Goal: Task Accomplishment & Management: Manage account settings

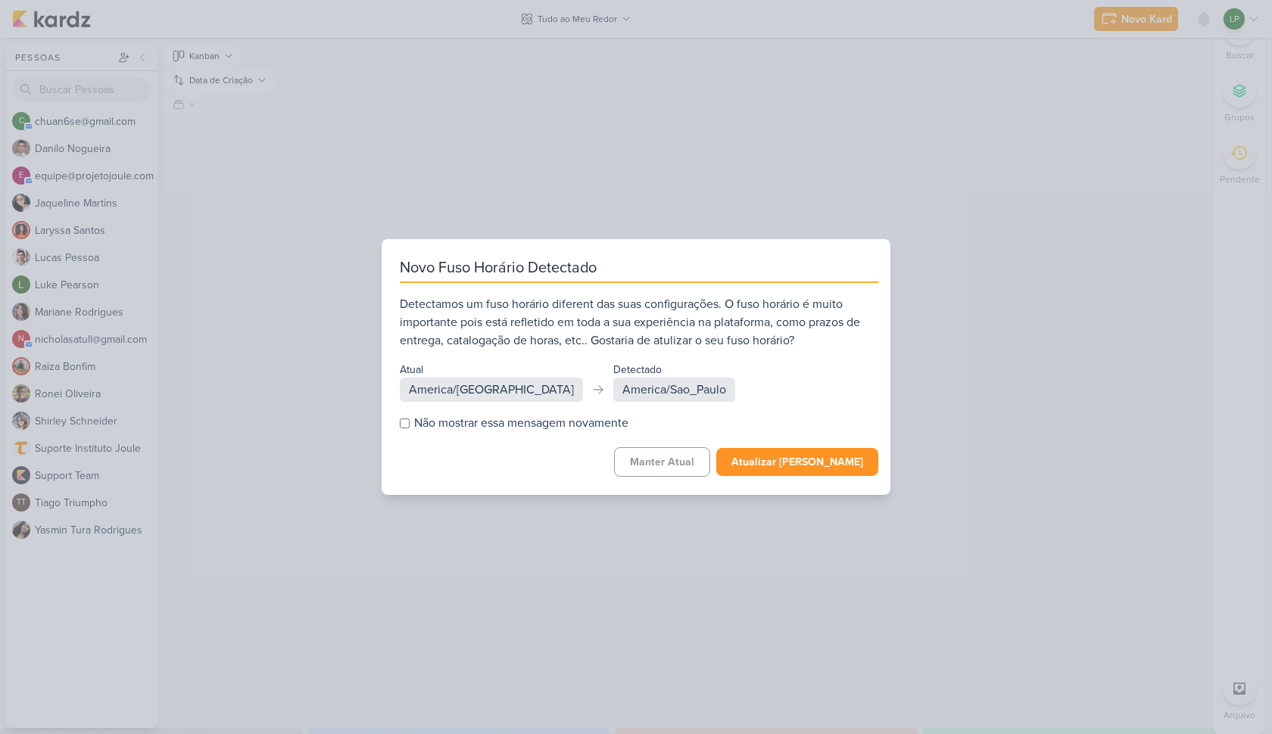
click at [784, 455] on button "Atualizar [PERSON_NAME]" at bounding box center [797, 462] width 162 height 28
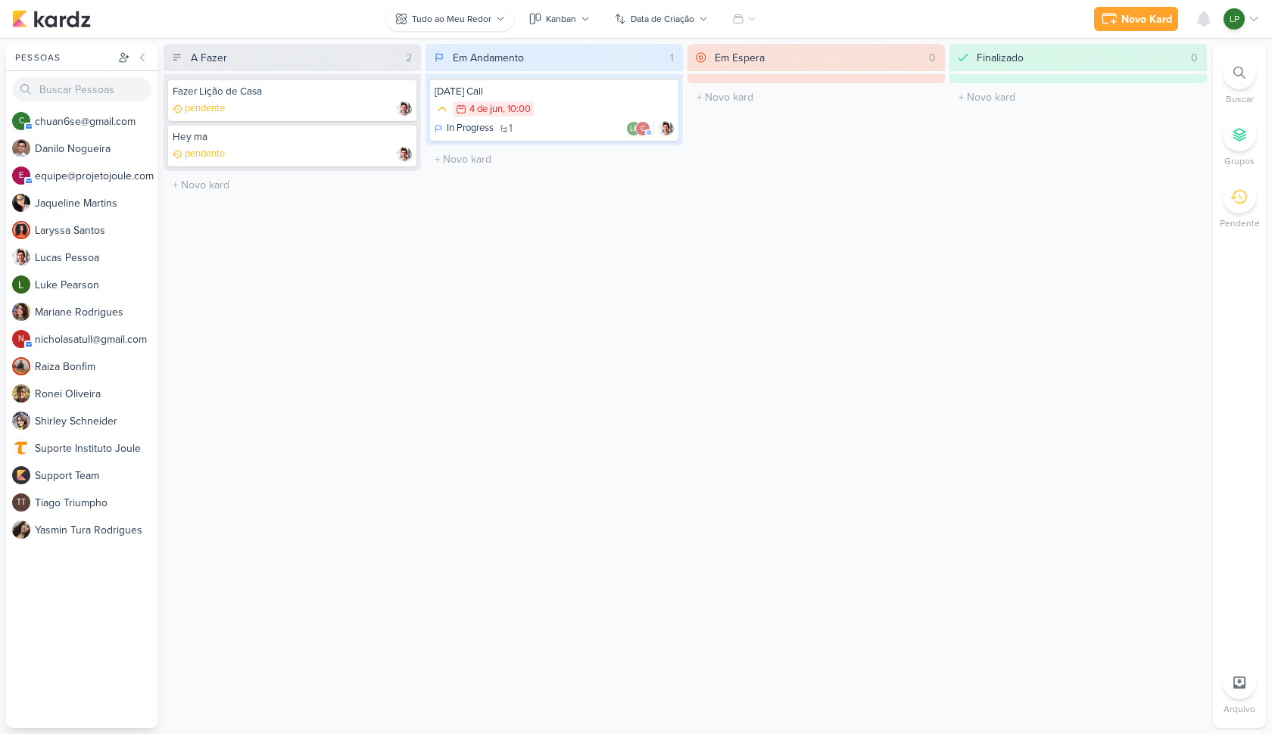
click at [487, 22] on div "Tudo ao Meu Redor" at bounding box center [451, 19] width 79 height 14
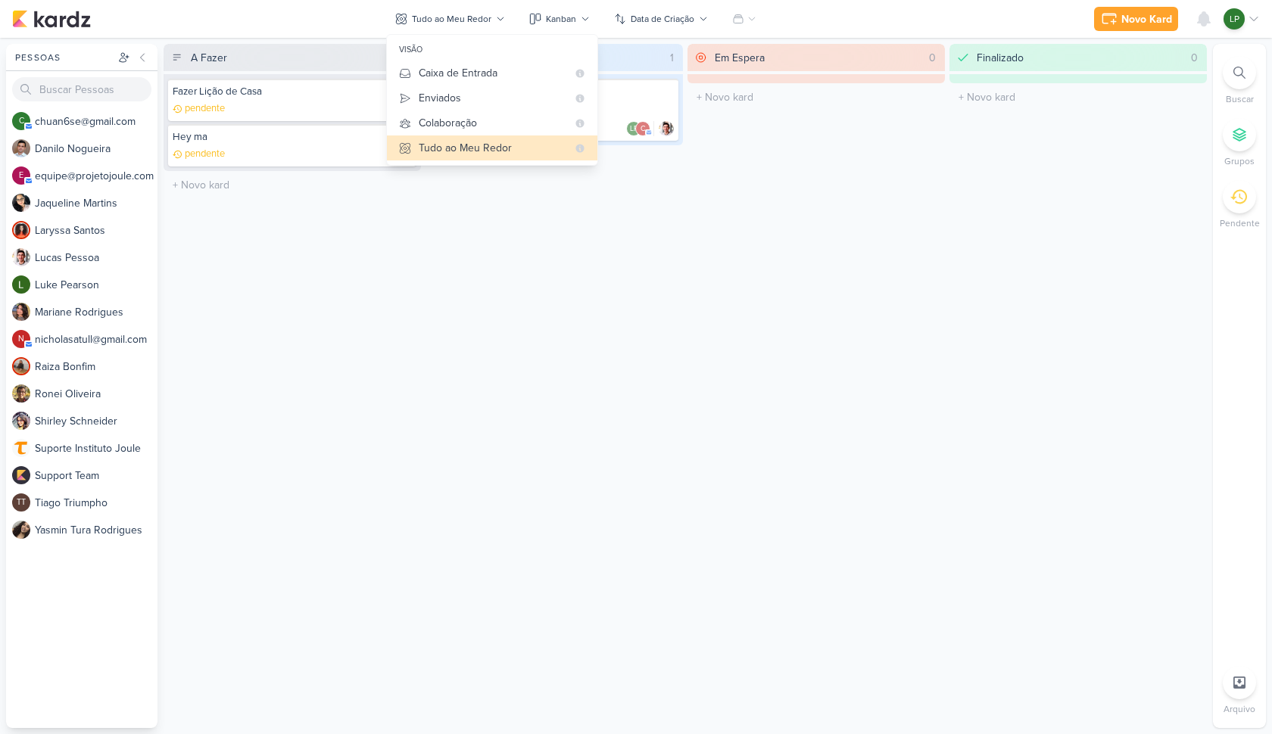
click at [1243, 20] on div "LP" at bounding box center [1233, 18] width 21 height 21
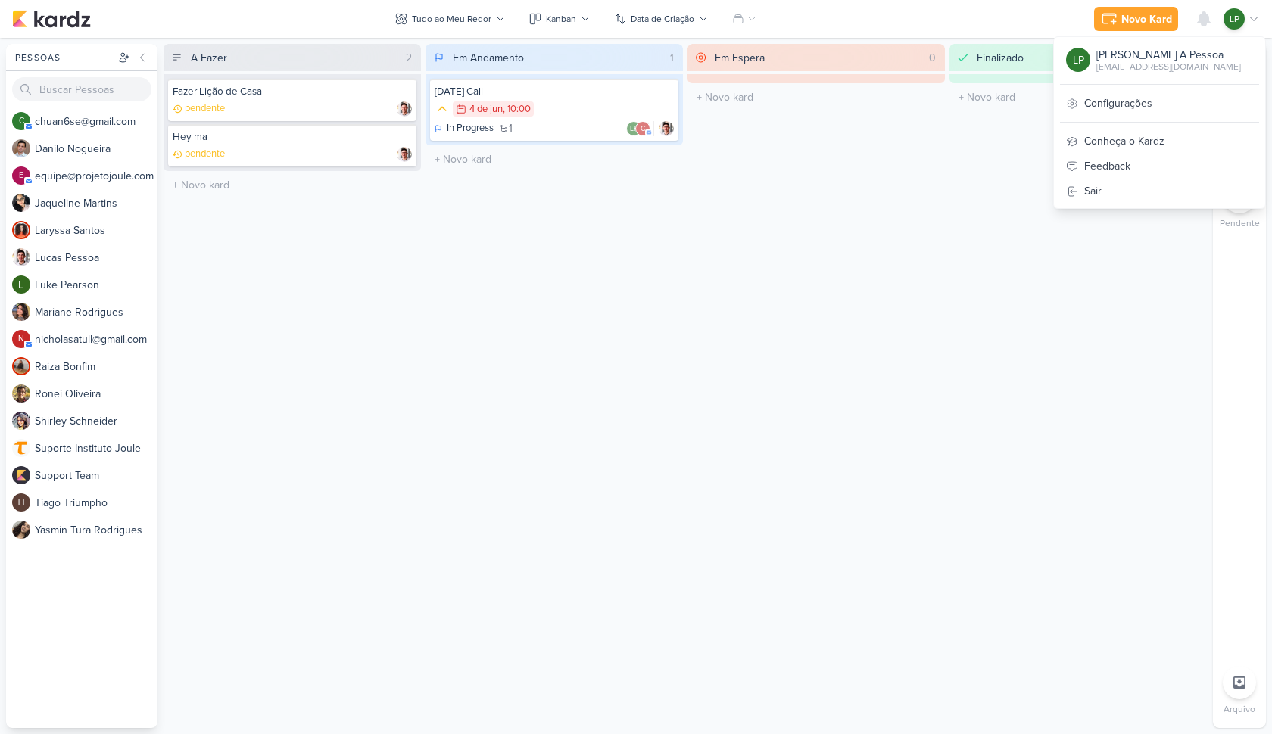
click at [1148, 72] on div "[EMAIL_ADDRESS][DOMAIN_NAME]" at bounding box center [1168, 67] width 145 height 14
click at [1160, 64] on div "[EMAIL_ADDRESS][DOMAIN_NAME]" at bounding box center [1168, 67] width 145 height 14
copy div "[EMAIL_ADDRESS][DOMAIN_NAME]"
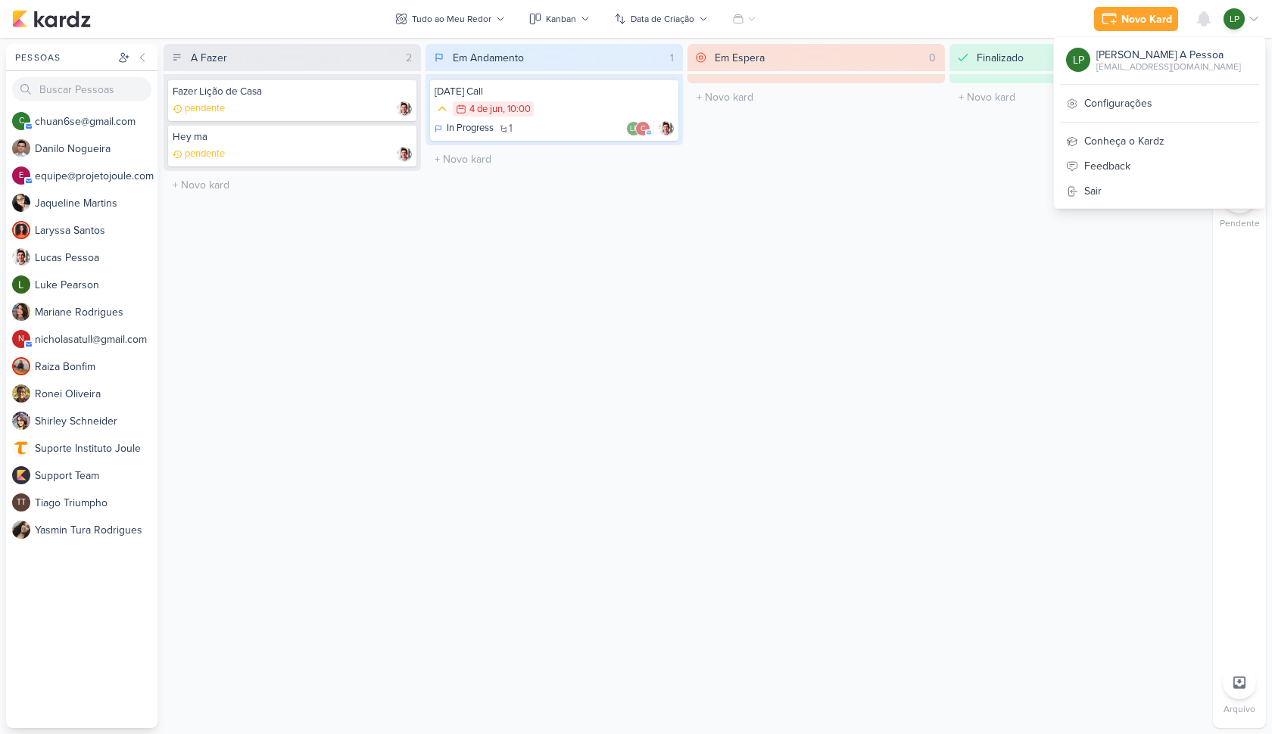
click at [942, 213] on div "Em Espera 0 O título do kard deve ter menos que 100 caracteres" at bounding box center [815, 386] width 257 height 684
click at [448, 16] on div "Tudo ao Meu Redor" at bounding box center [451, 19] width 79 height 14
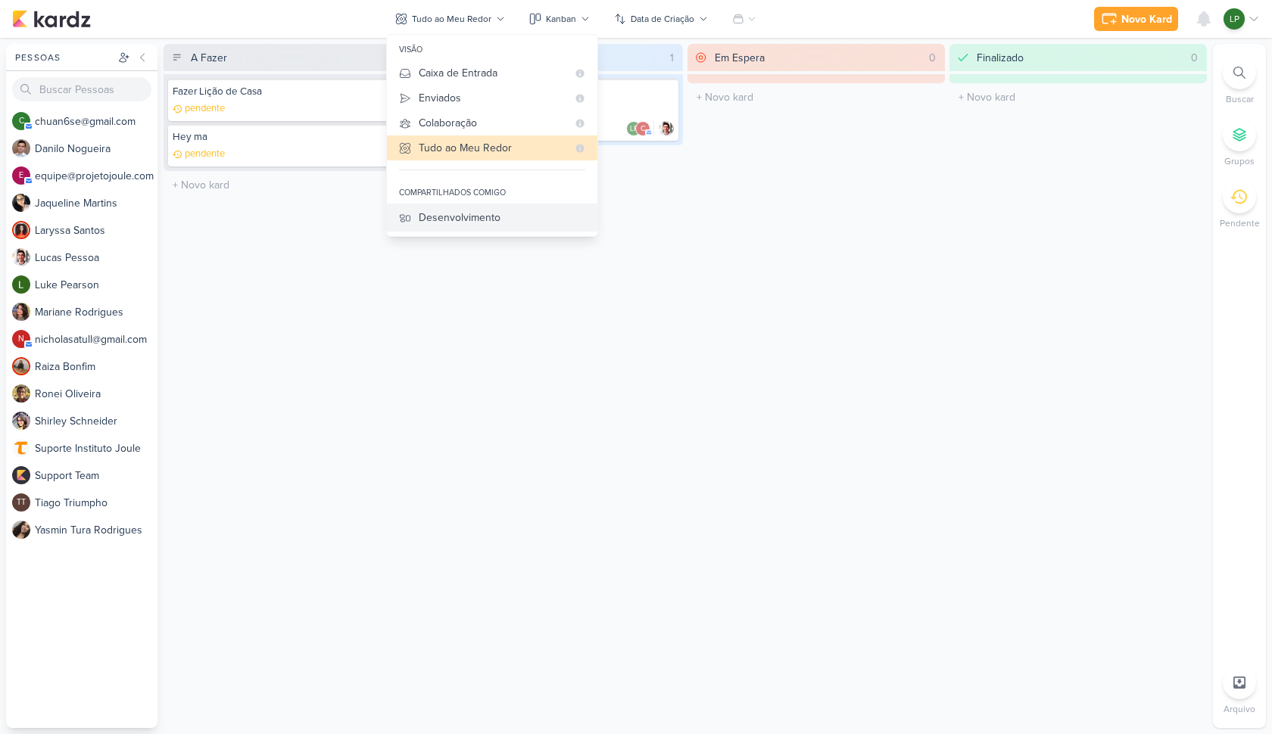
click at [493, 223] on div "Desenvolvimento" at bounding box center [502, 218] width 167 height 16
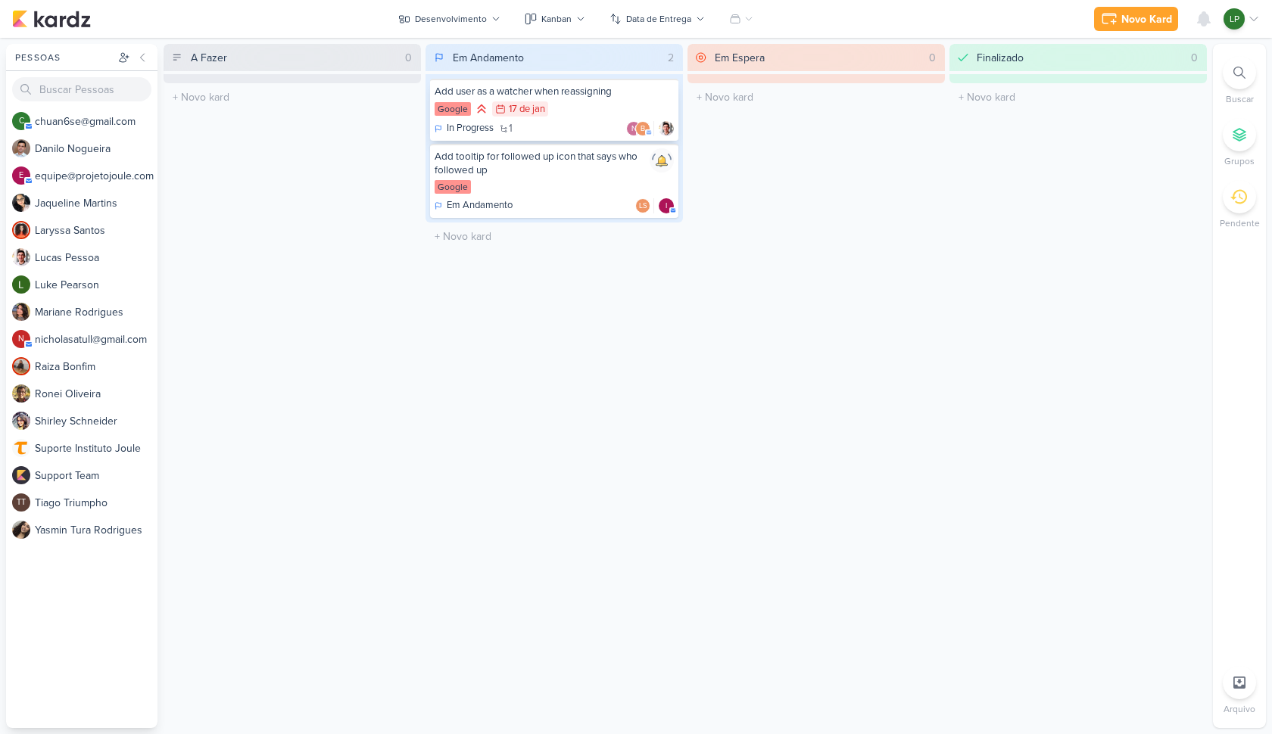
click at [559, 126] on div "In Progress 1 n b" at bounding box center [553, 128] width 239 height 15
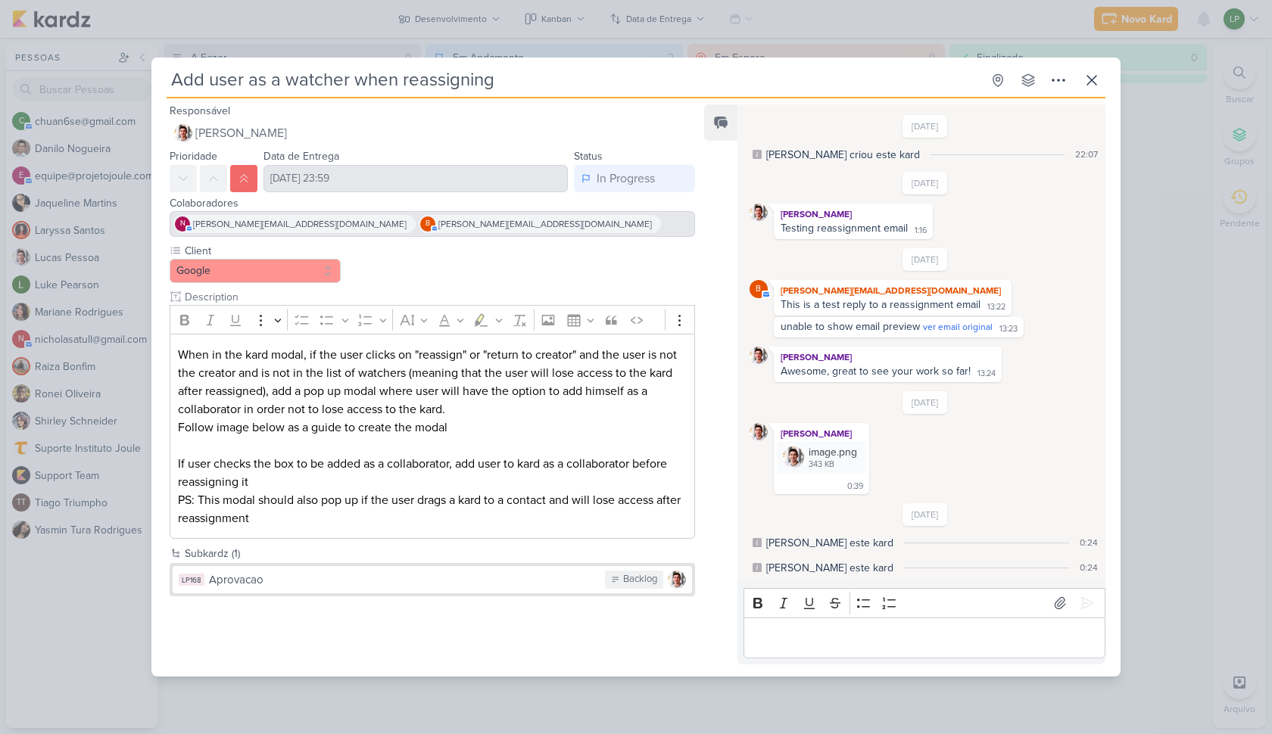
click at [339, 347] on p "When in the kard modal, if the user clicks on "reassign" or "return to creator"…" at bounding box center [432, 382] width 509 height 73
click at [340, 360] on p "When in the kard modal, if the user clicks on "reassign" or "return to creator"…" at bounding box center [432, 382] width 509 height 73
click at [395, 281] on div "Client Google Description Rich Text Editor Bold Italic Underline More To-do Lis…" at bounding box center [432, 391] width 525 height 296
click at [418, 575] on div "Aprovacao" at bounding box center [403, 580] width 388 height 17
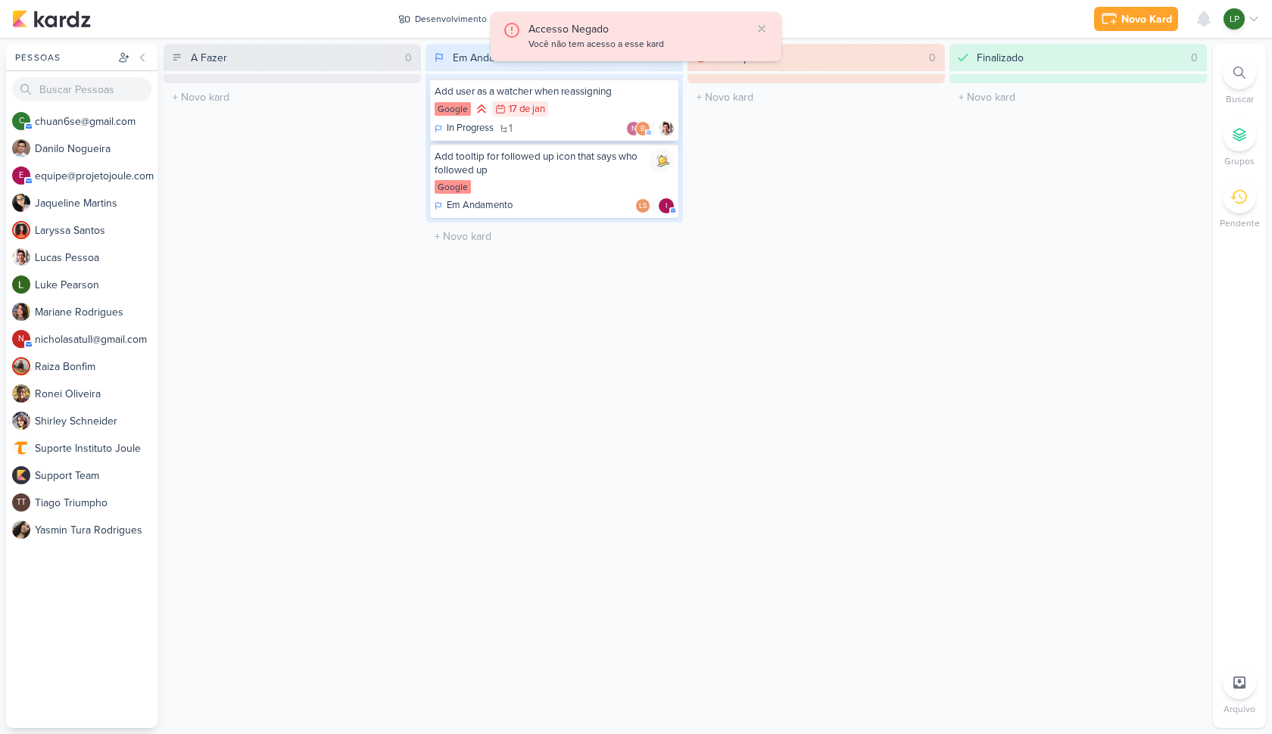
click at [571, 123] on div "In Progress 1 n b" at bounding box center [553, 128] width 239 height 15
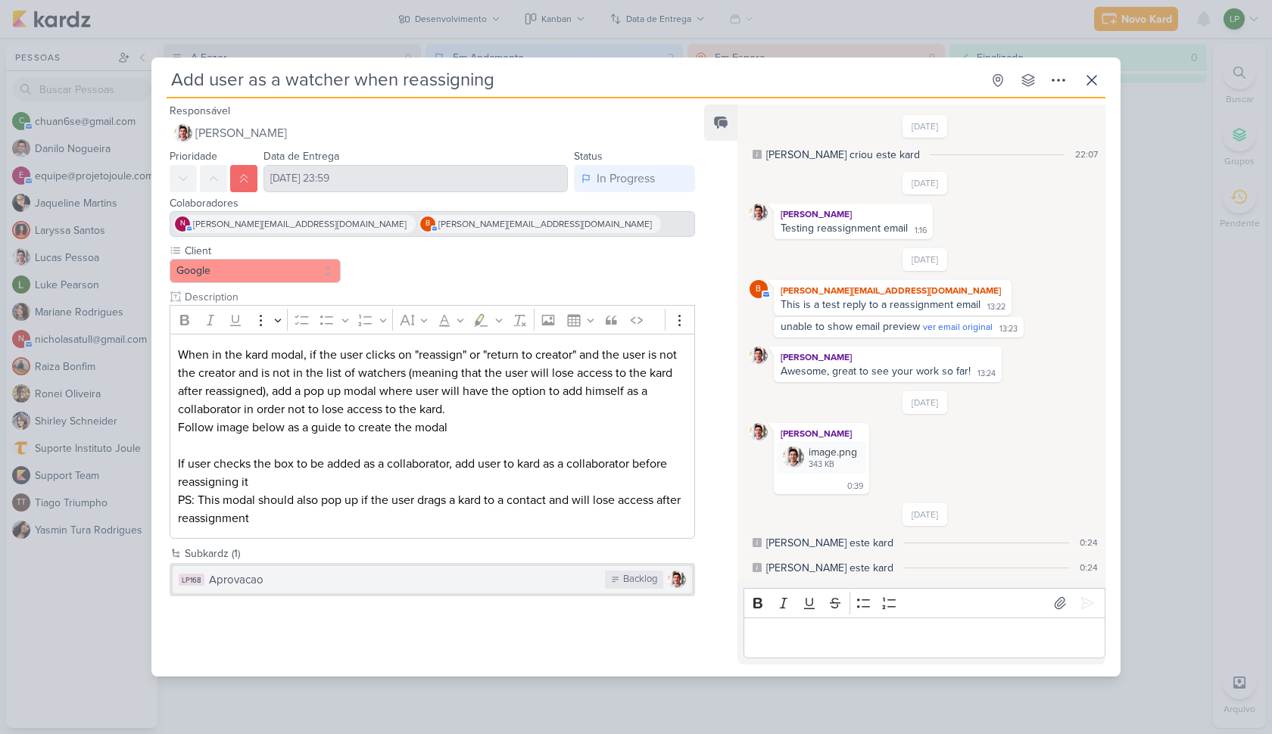
click at [470, 589] on button "LP168 Aprovacao Backlog" at bounding box center [432, 579] width 519 height 27
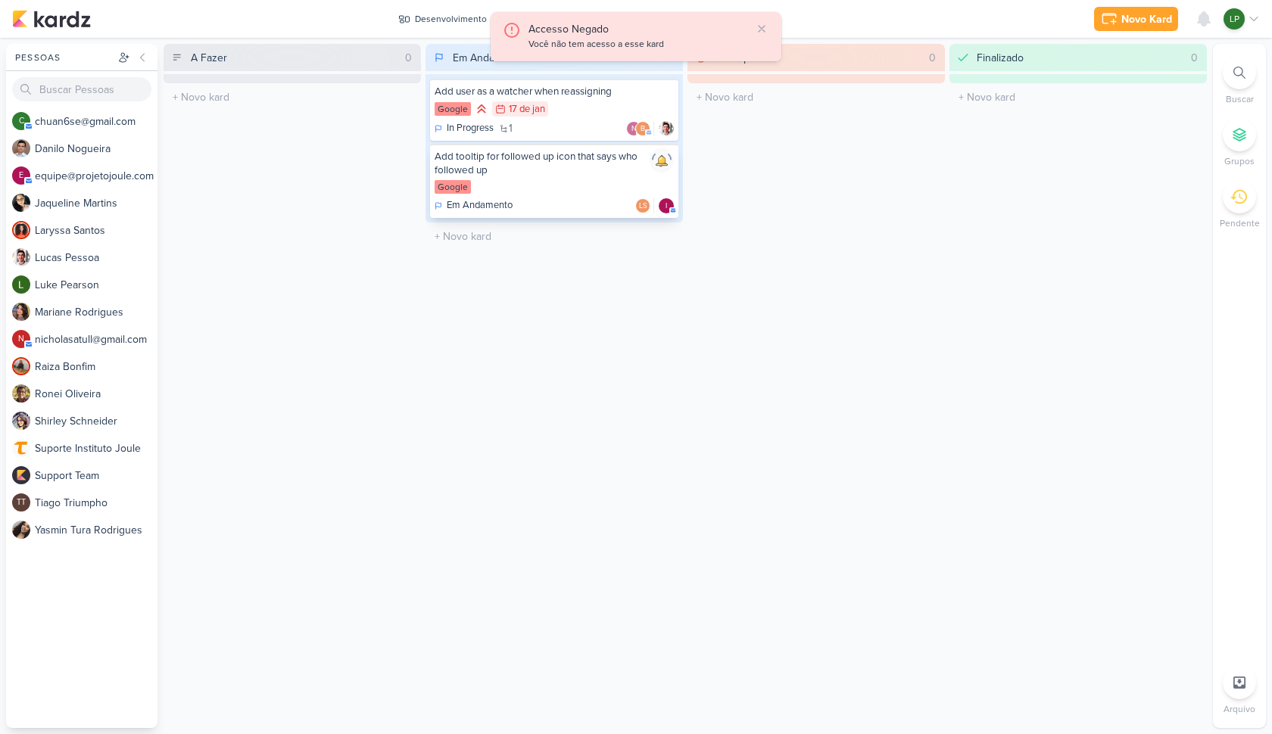
click at [558, 198] on div "Em Andamento LS i" at bounding box center [553, 205] width 239 height 15
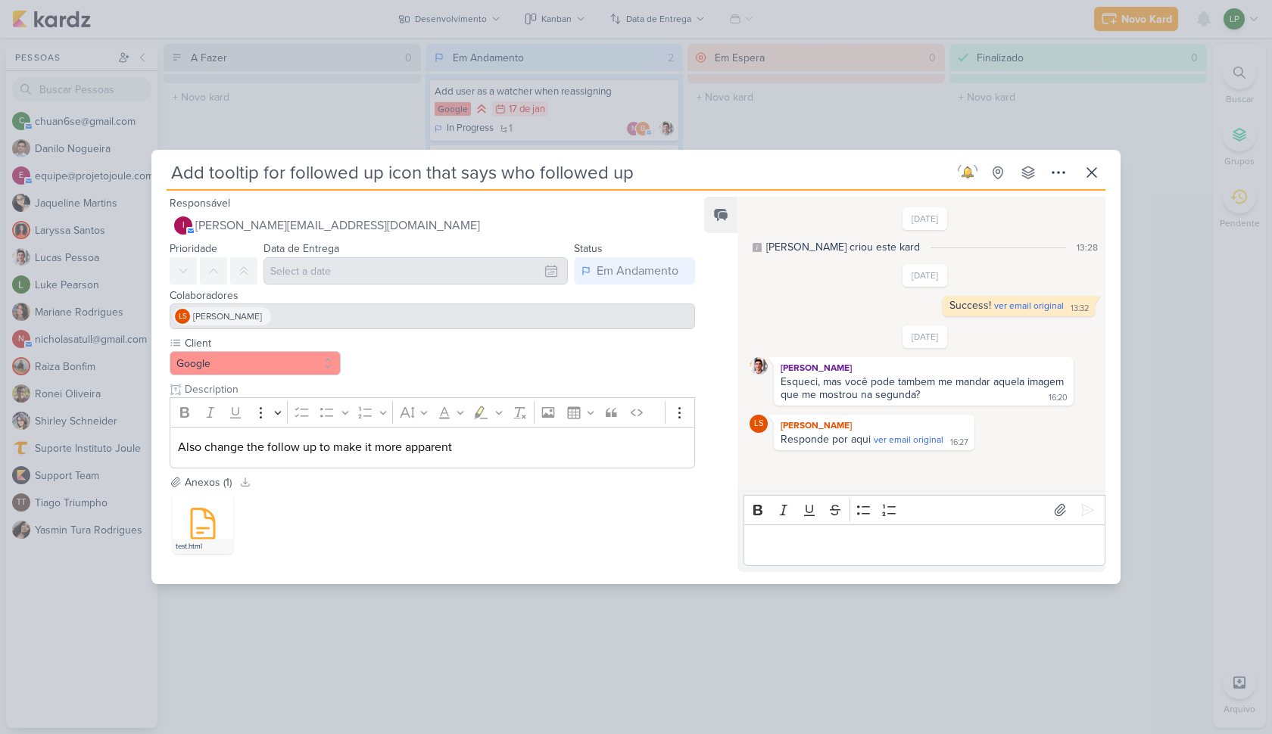
click at [536, 124] on div "Add tooltip for followed up icon that says who followed up 3 solicitações de at…" at bounding box center [636, 367] width 1272 height 734
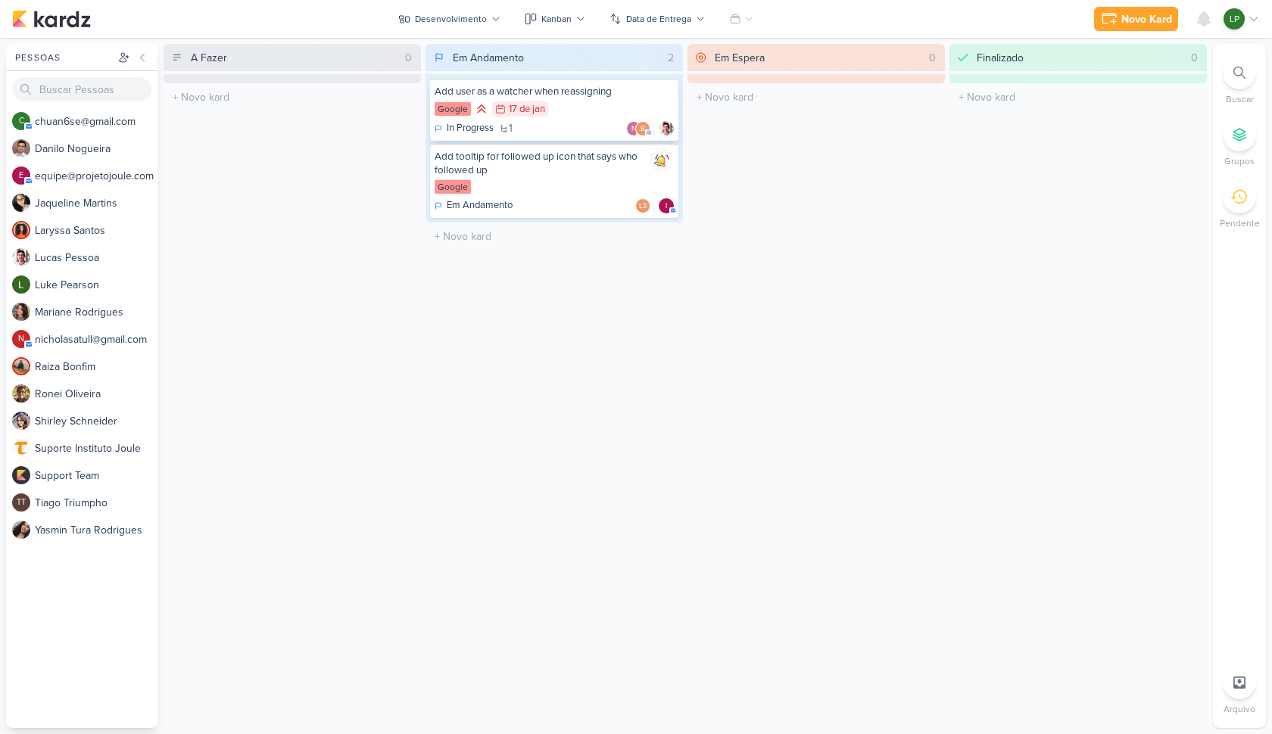
click at [536, 118] on div "Add user as a watcher when reassigning Google 17/1 17 de jan In Progress 1 n" at bounding box center [554, 110] width 248 height 62
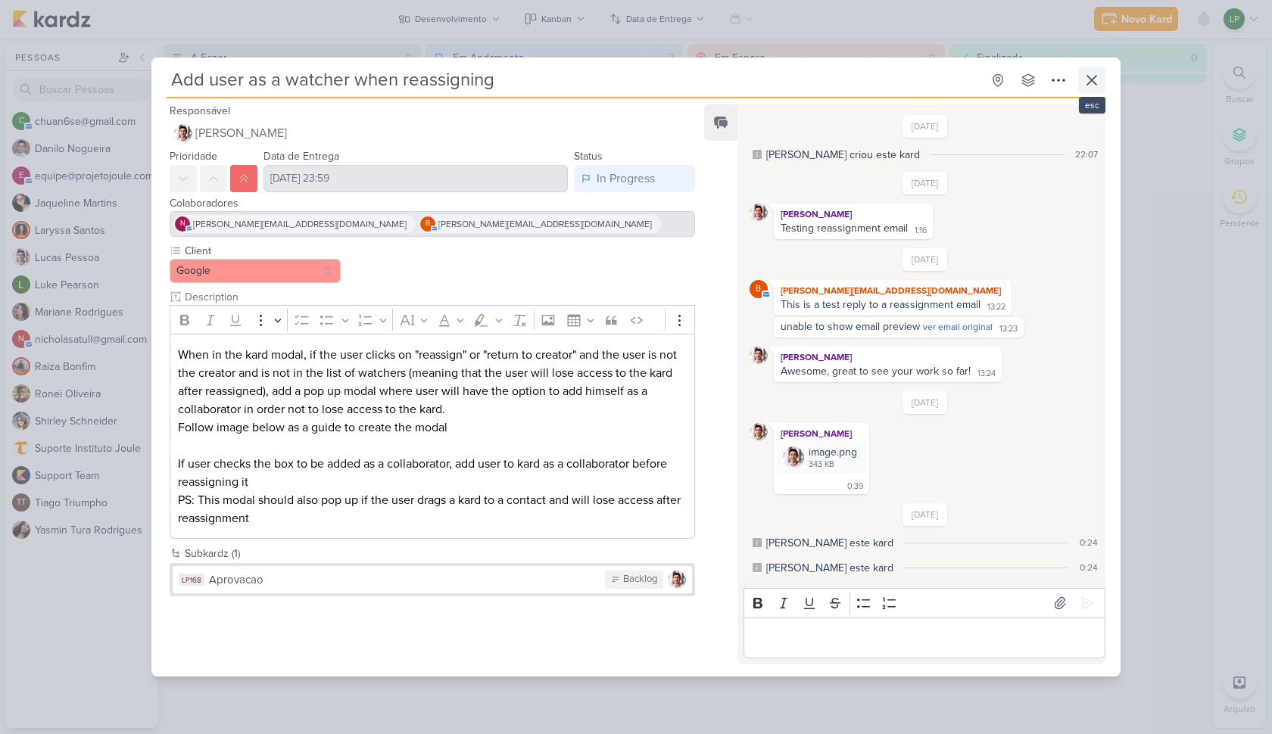
click at [1087, 84] on icon at bounding box center [1091, 80] width 9 height 9
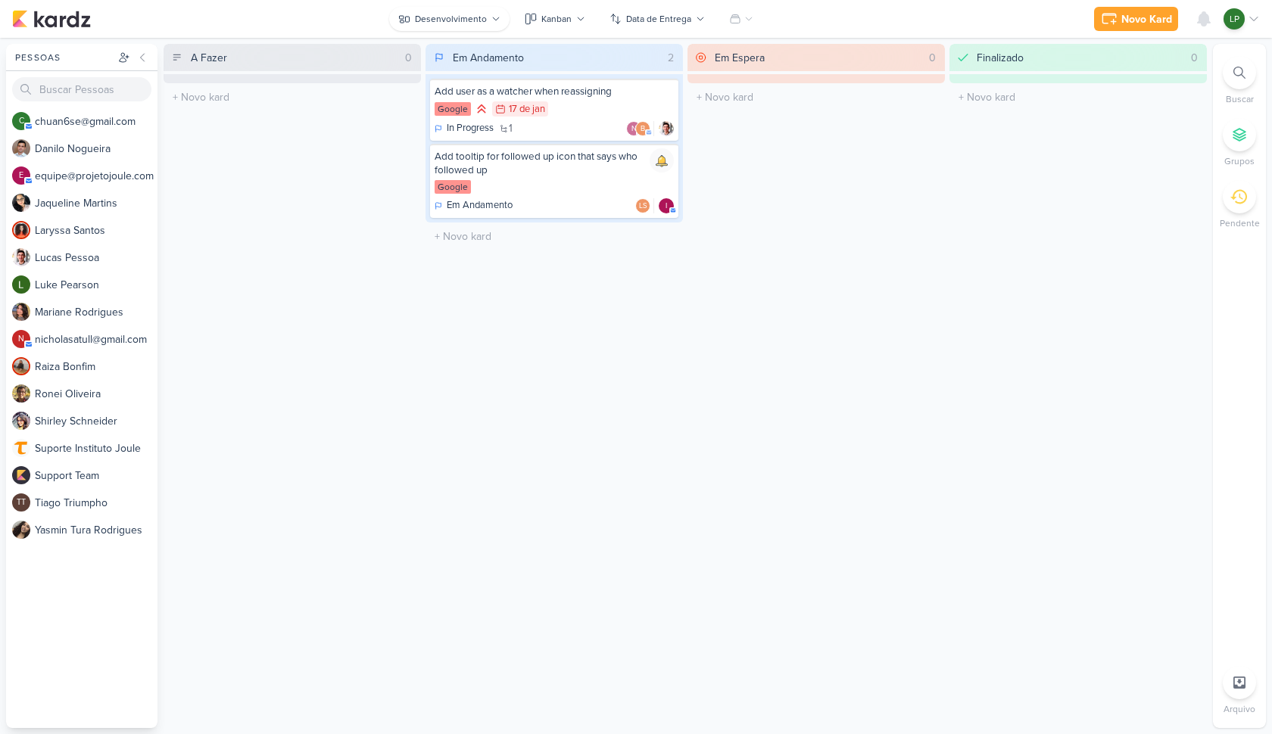
click at [451, 20] on div "Desenvolvimento" at bounding box center [451, 19] width 72 height 14
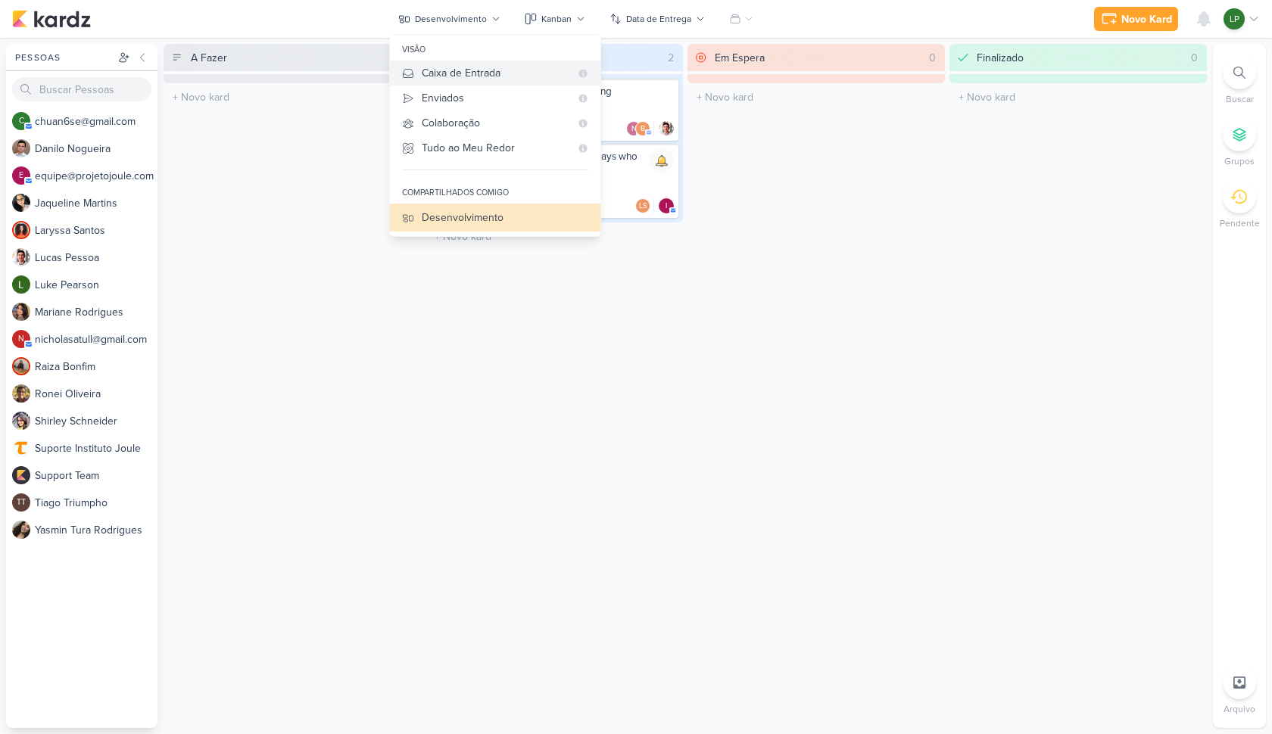
click at [463, 64] on button "Caixa de Entrada" at bounding box center [495, 73] width 210 height 25
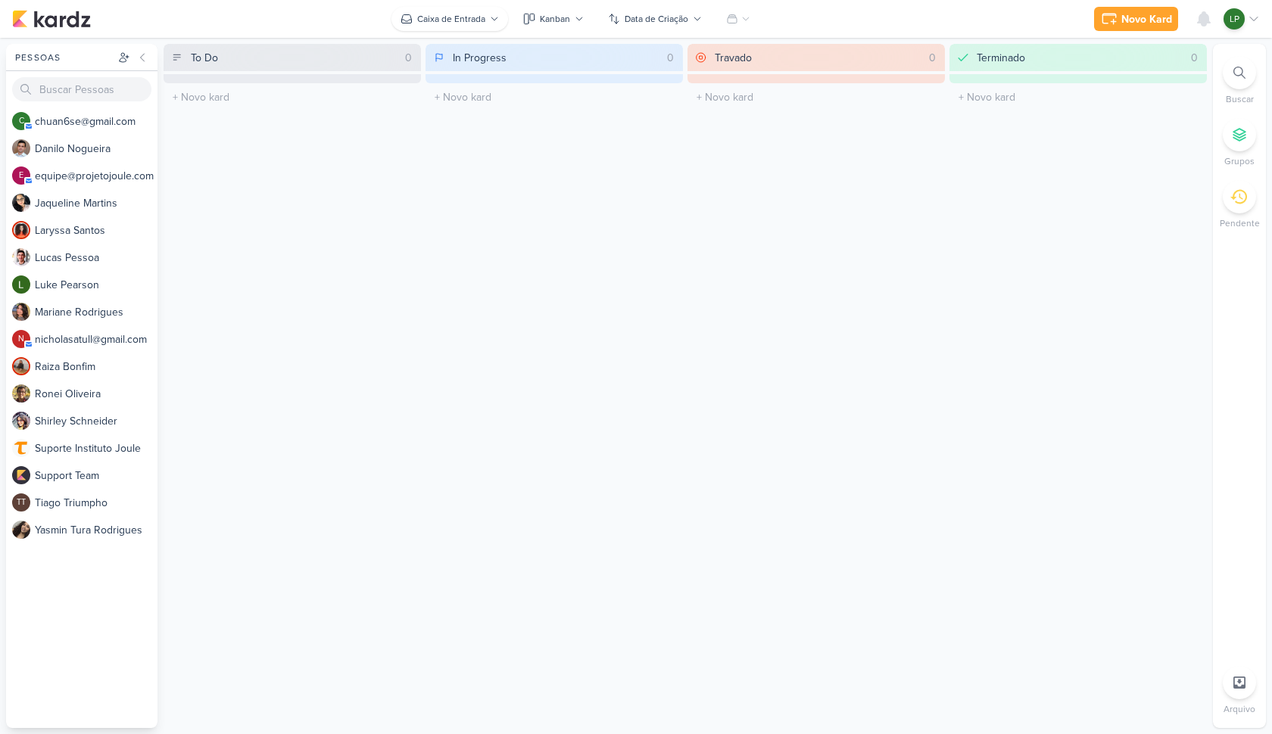
click at [484, 24] on div "Caixa de Entrada" at bounding box center [451, 19] width 68 height 14
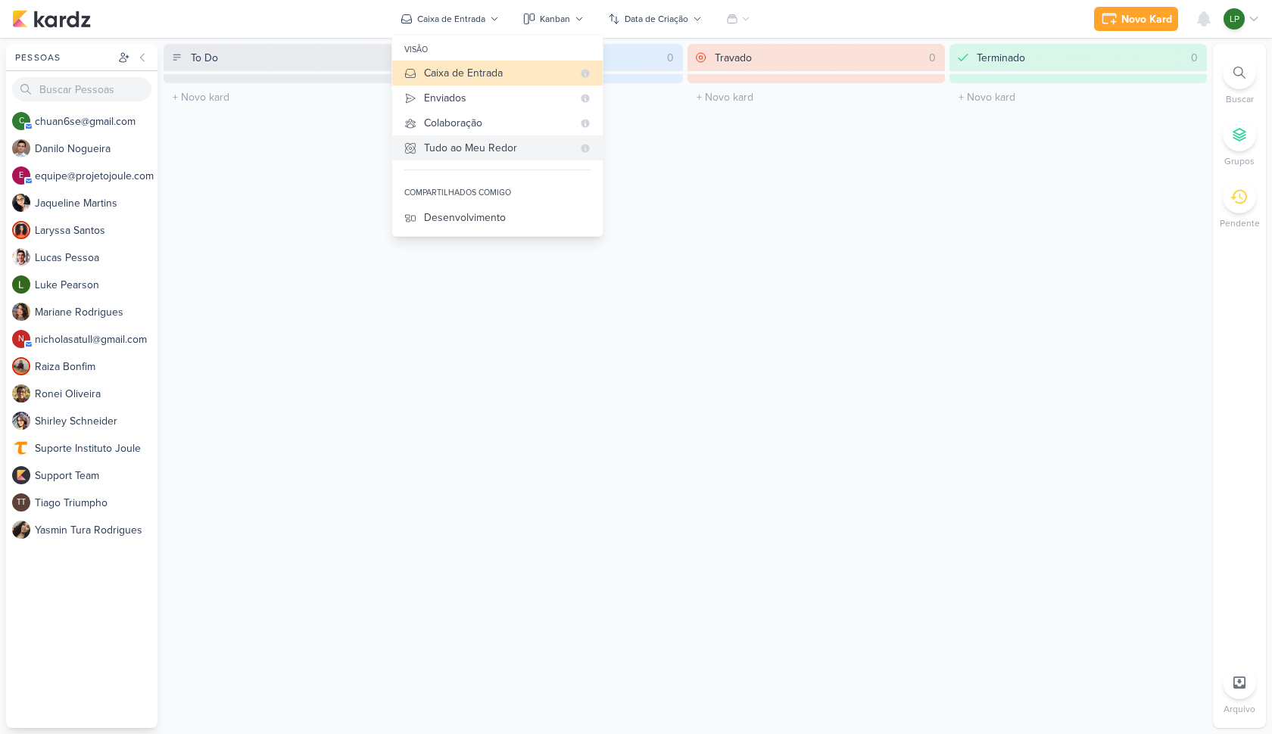
click at [456, 151] on div "Tudo ao Meu Redor" at bounding box center [498, 148] width 148 height 16
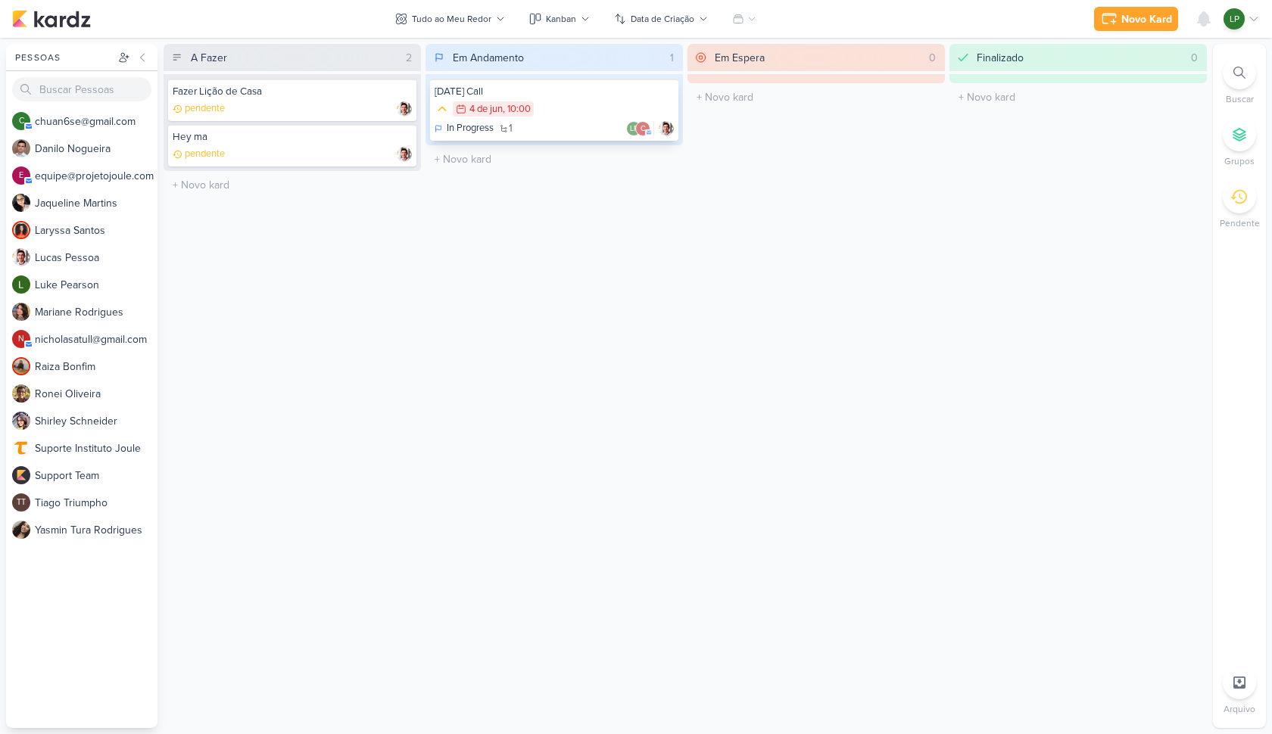
click at [484, 123] on p "In Progress" at bounding box center [470, 128] width 47 height 15
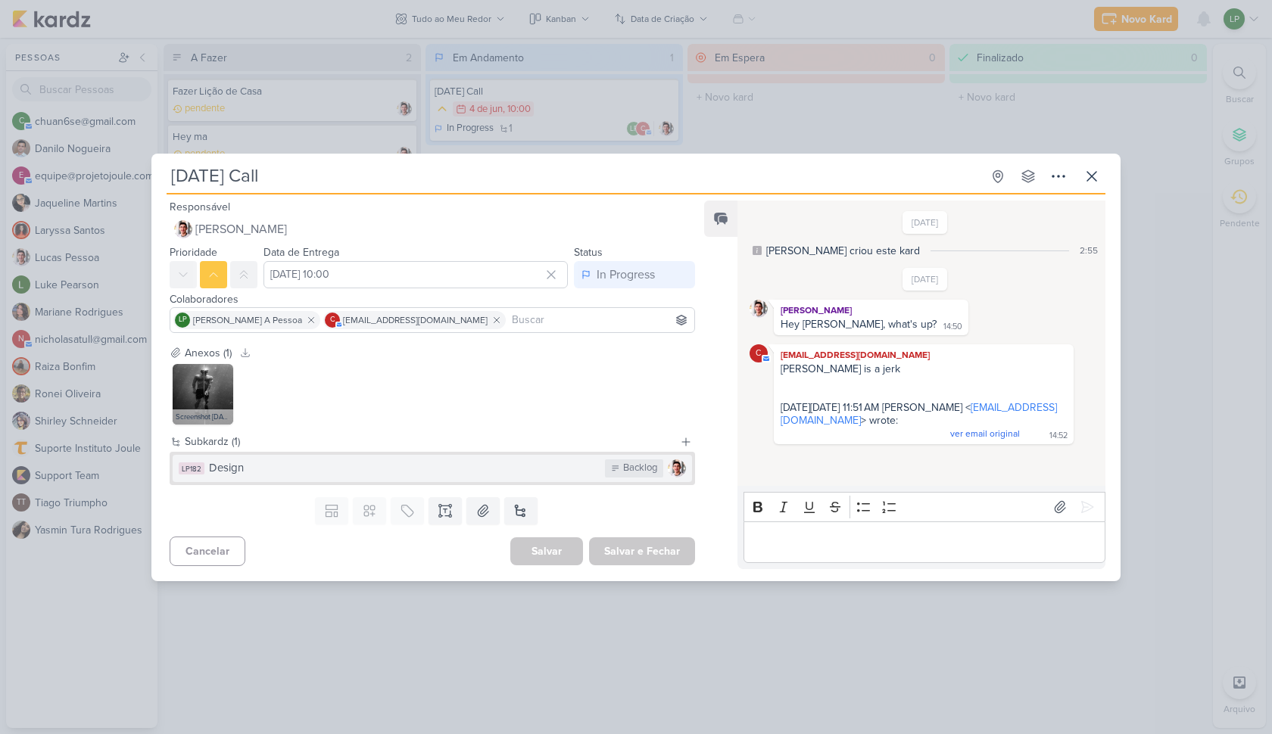
click at [344, 469] on div "Design" at bounding box center [403, 467] width 388 height 17
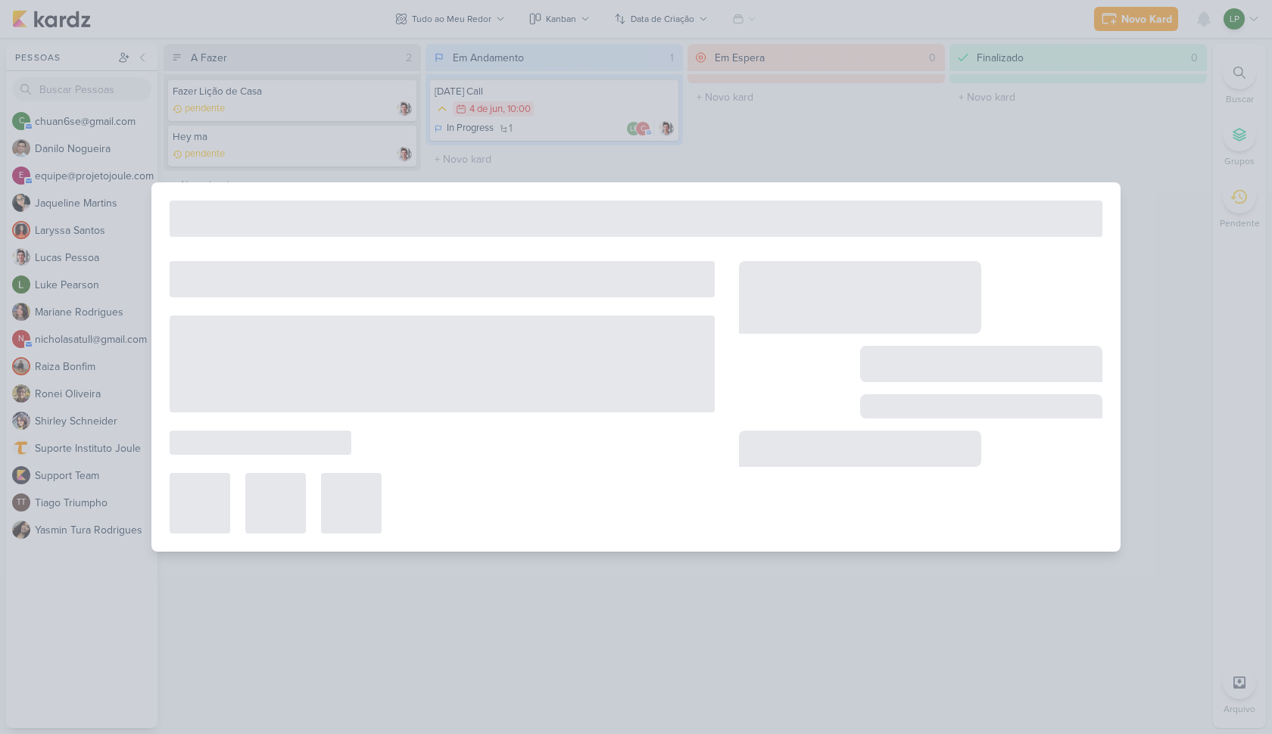
type input "Design"
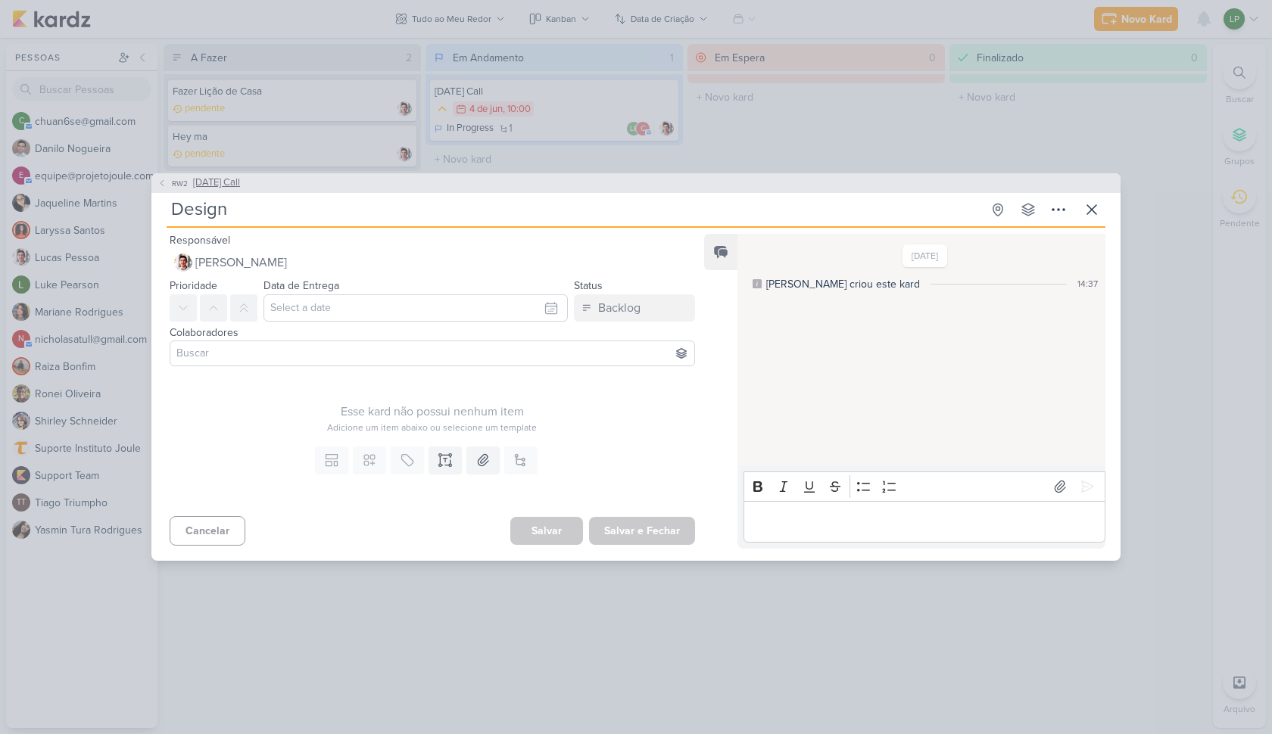
click at [189, 186] on span "RW2" at bounding box center [180, 183] width 20 height 11
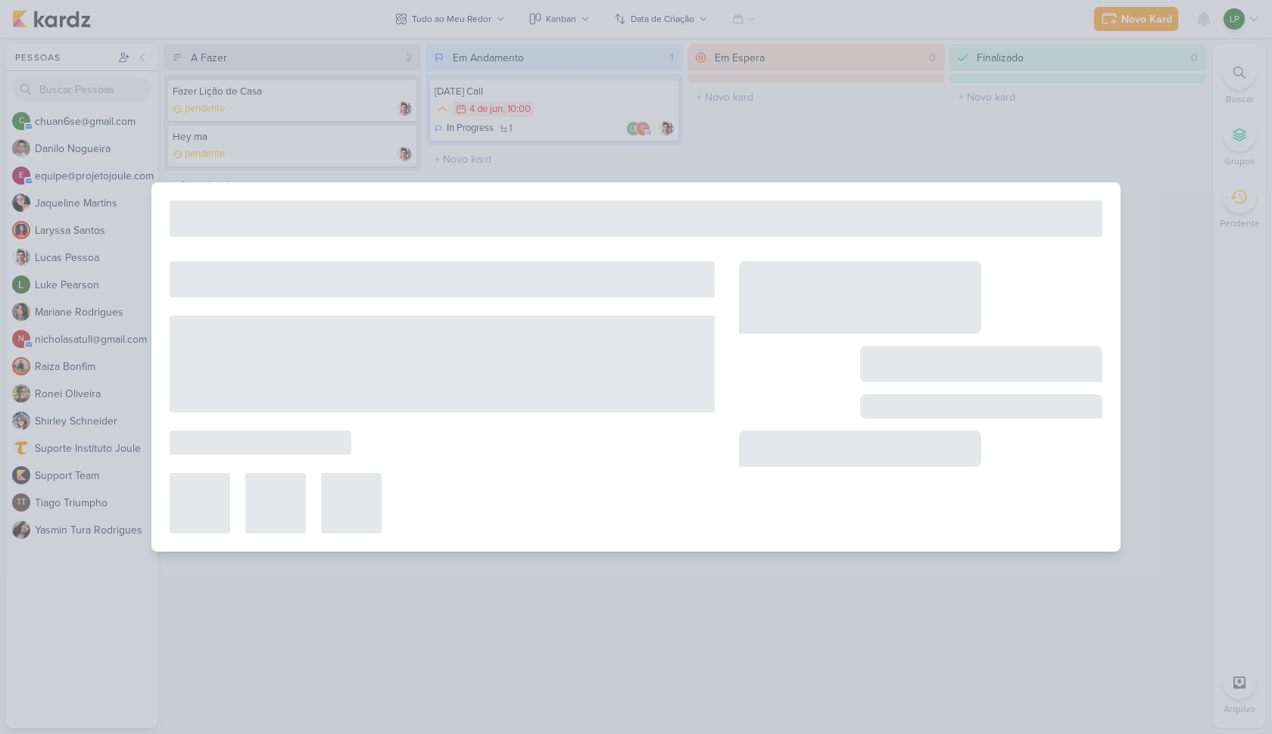
type input "[DATE] Call"
type input "4 de junho de 2024 às 10:00"
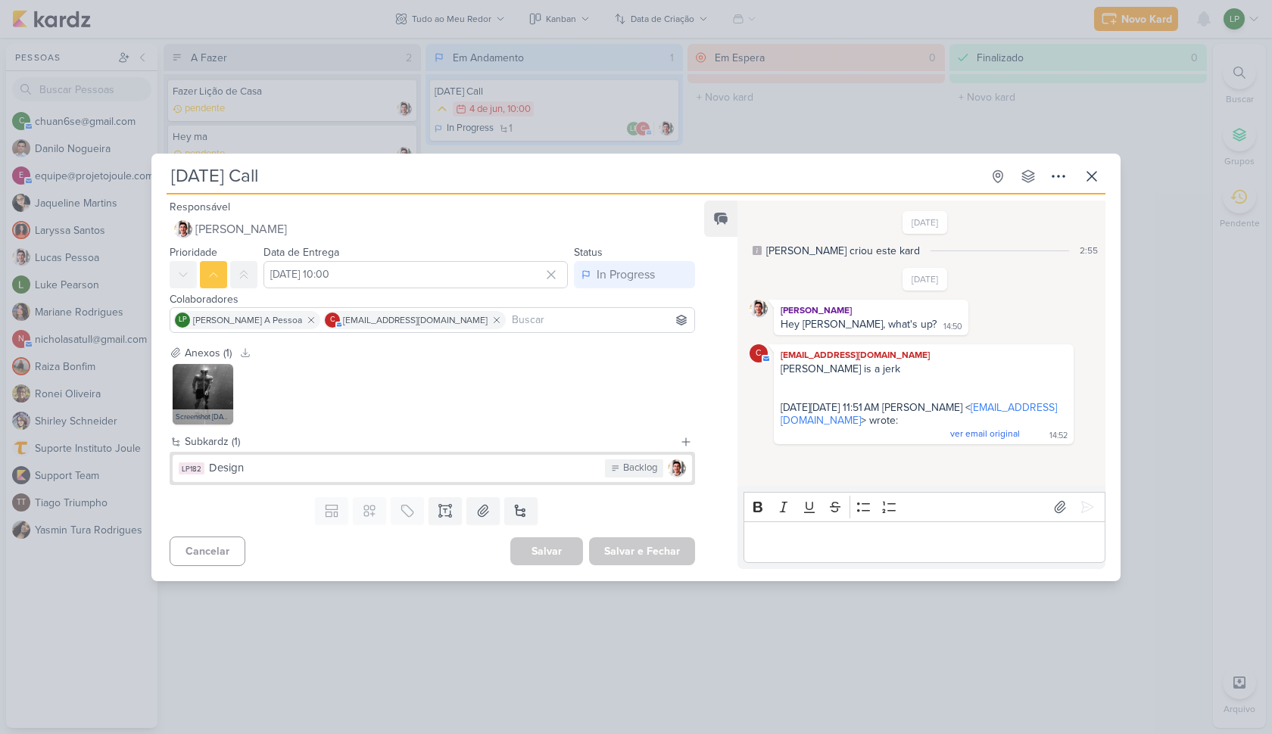
click at [282, 132] on div "Tuesday Call Criado por Robert" at bounding box center [636, 367] width 1272 height 734
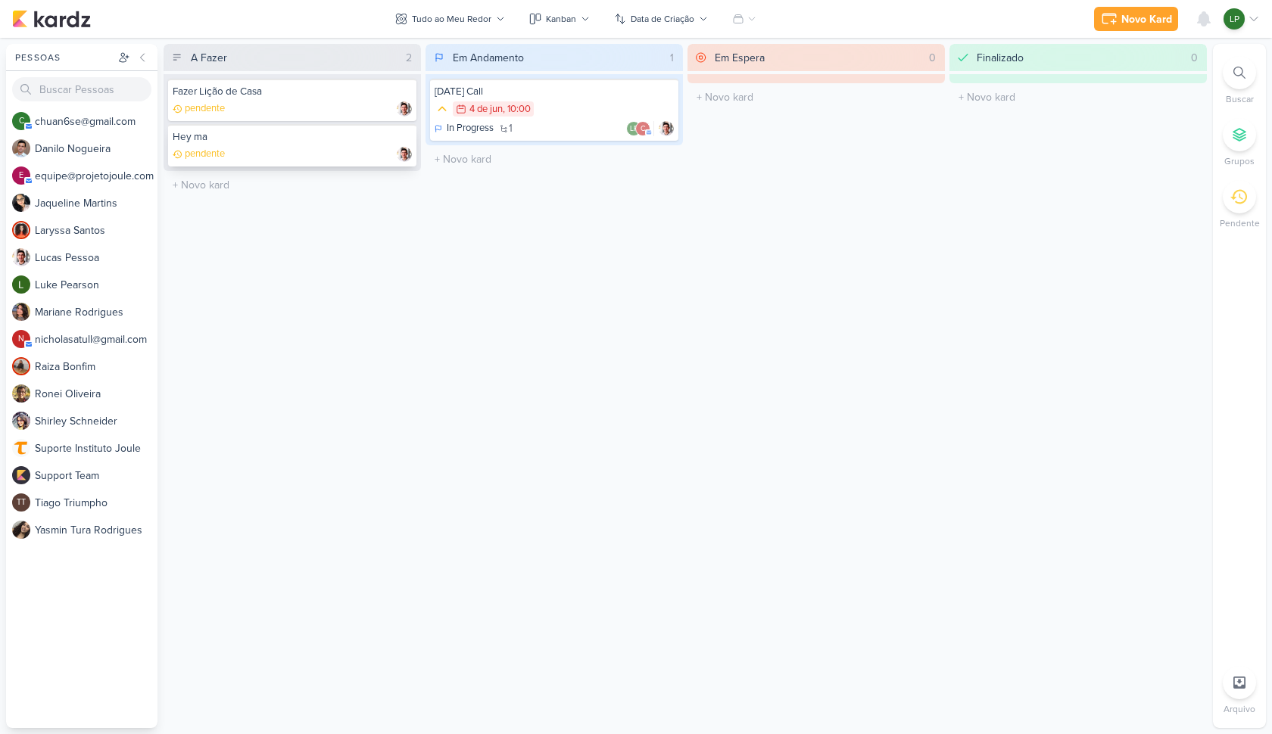
click at [271, 148] on div "pendente" at bounding box center [292, 154] width 239 height 15
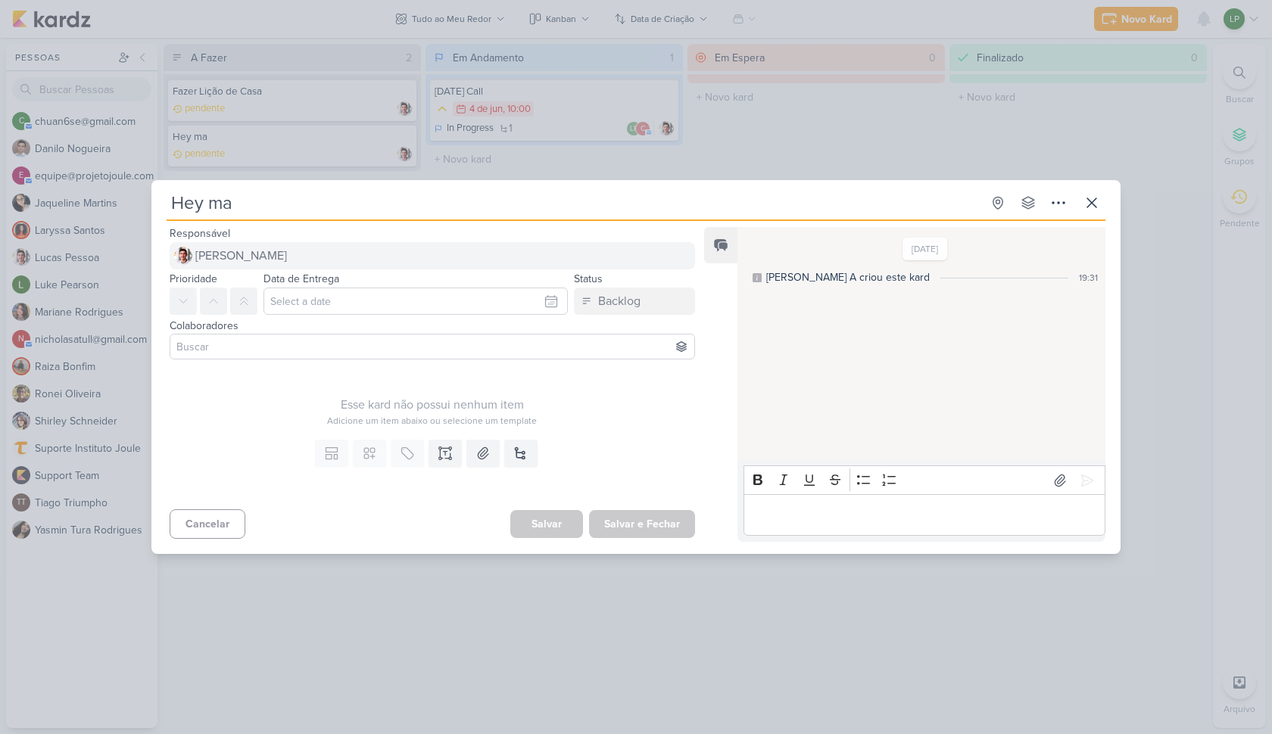
click at [275, 254] on button "Lucas Pessoa" at bounding box center [432, 255] width 525 height 27
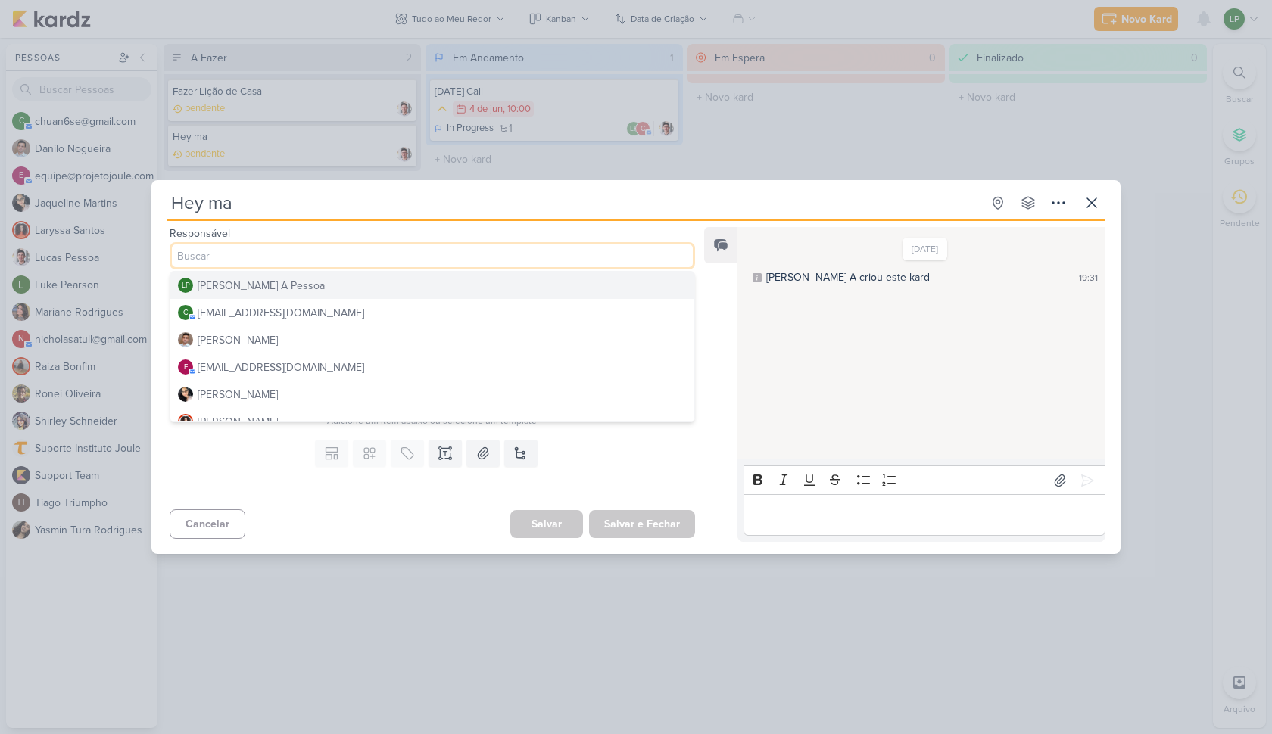
click at [281, 285] on button "LP Lucas A Pessoa" at bounding box center [432, 285] width 524 height 27
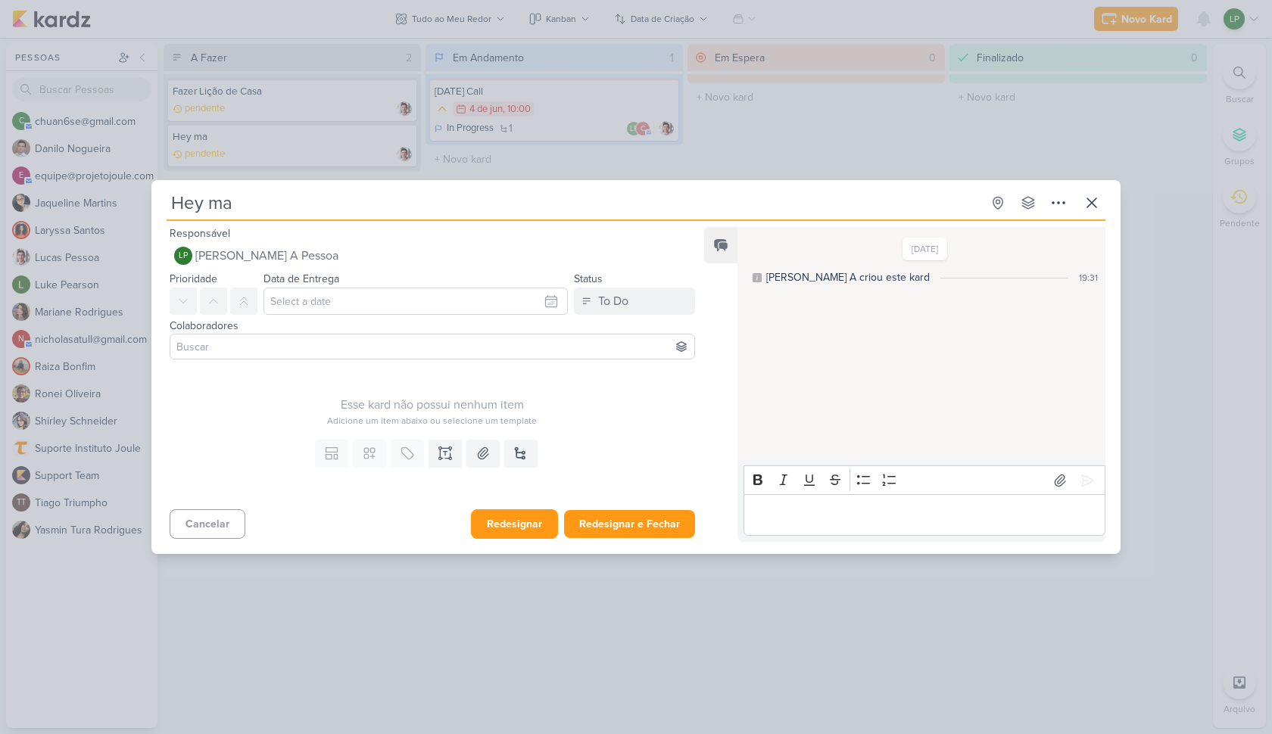
click at [526, 515] on button "Redesignar" at bounding box center [514, 524] width 87 height 30
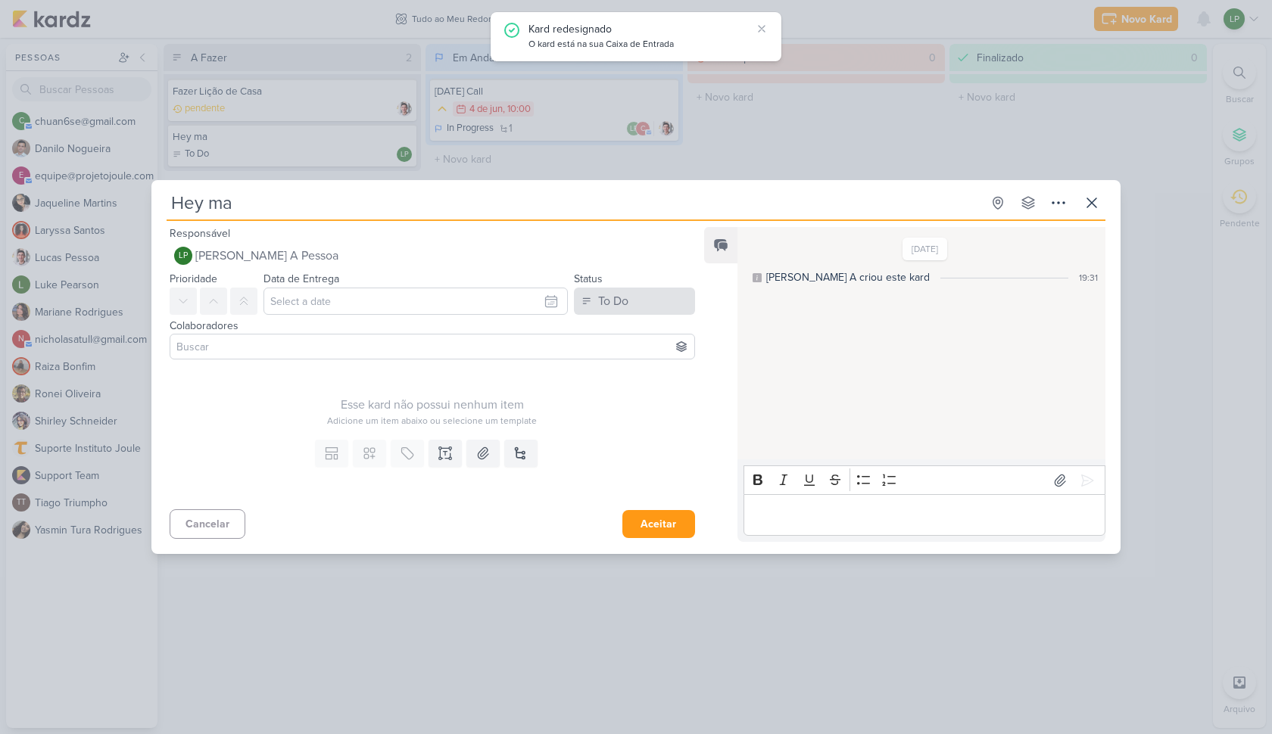
click at [637, 301] on button "To Do" at bounding box center [634, 301] width 121 height 27
click at [625, 397] on button "Travado" at bounding box center [626, 385] width 135 height 25
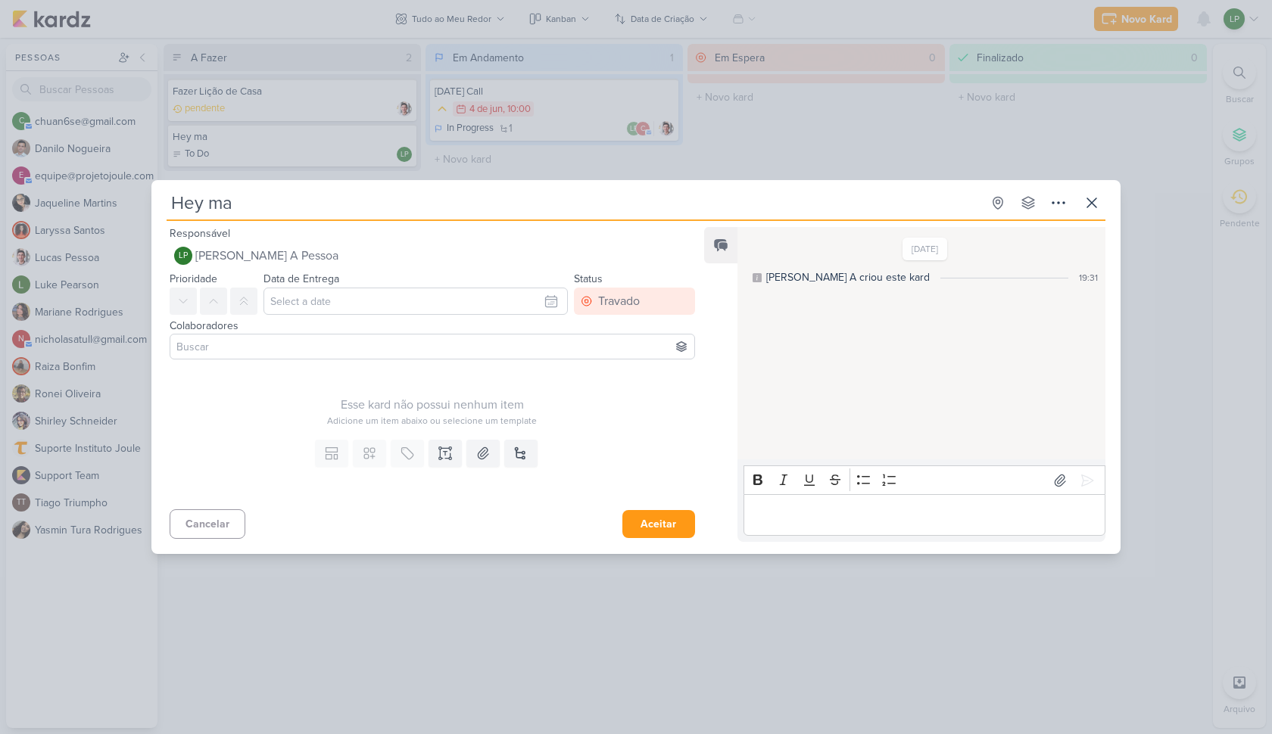
click at [444, 347] on input at bounding box center [432, 347] width 518 height 18
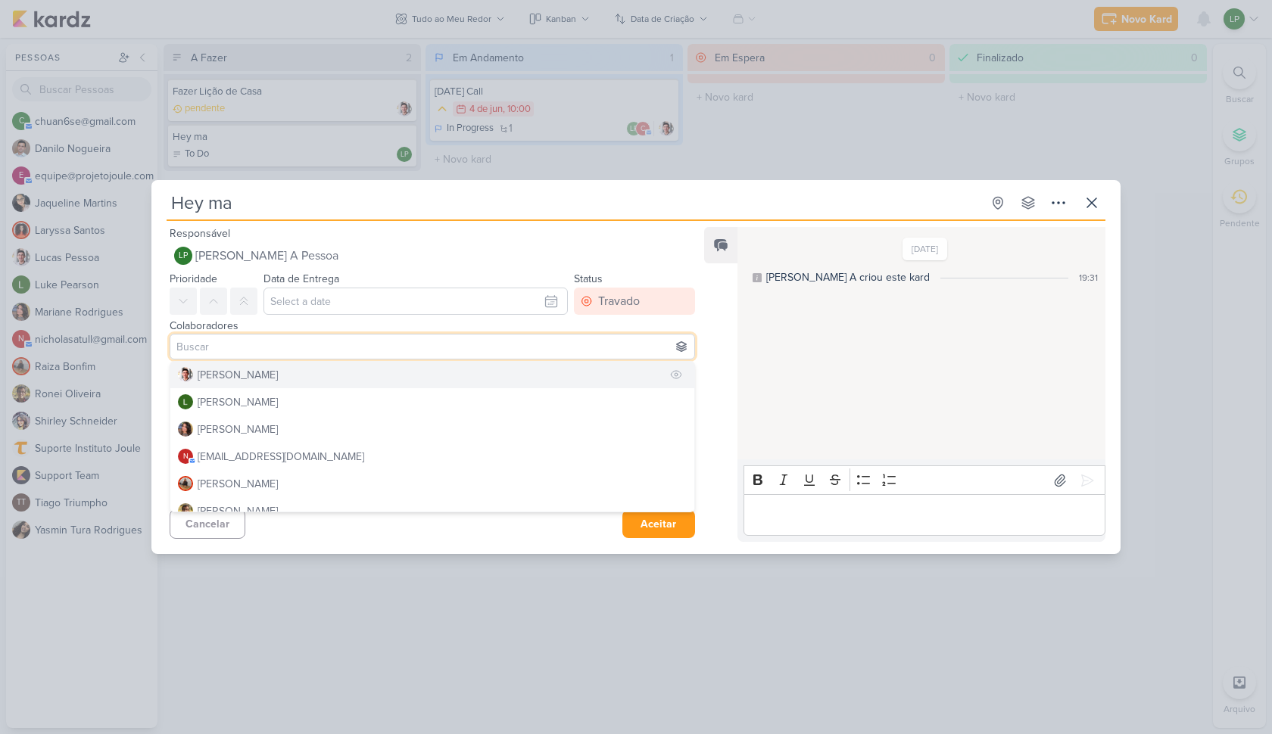
scroll to position [164, 0]
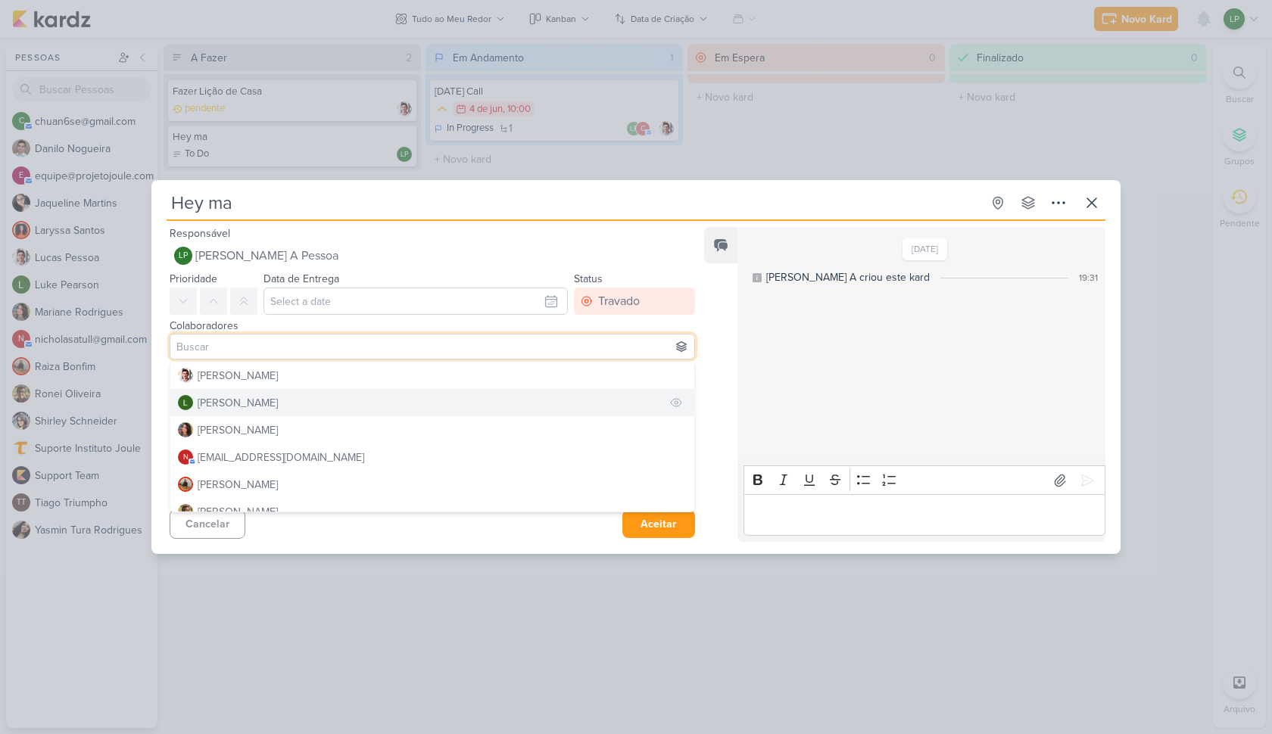
click at [401, 410] on button "Luke Pearson" at bounding box center [432, 402] width 524 height 27
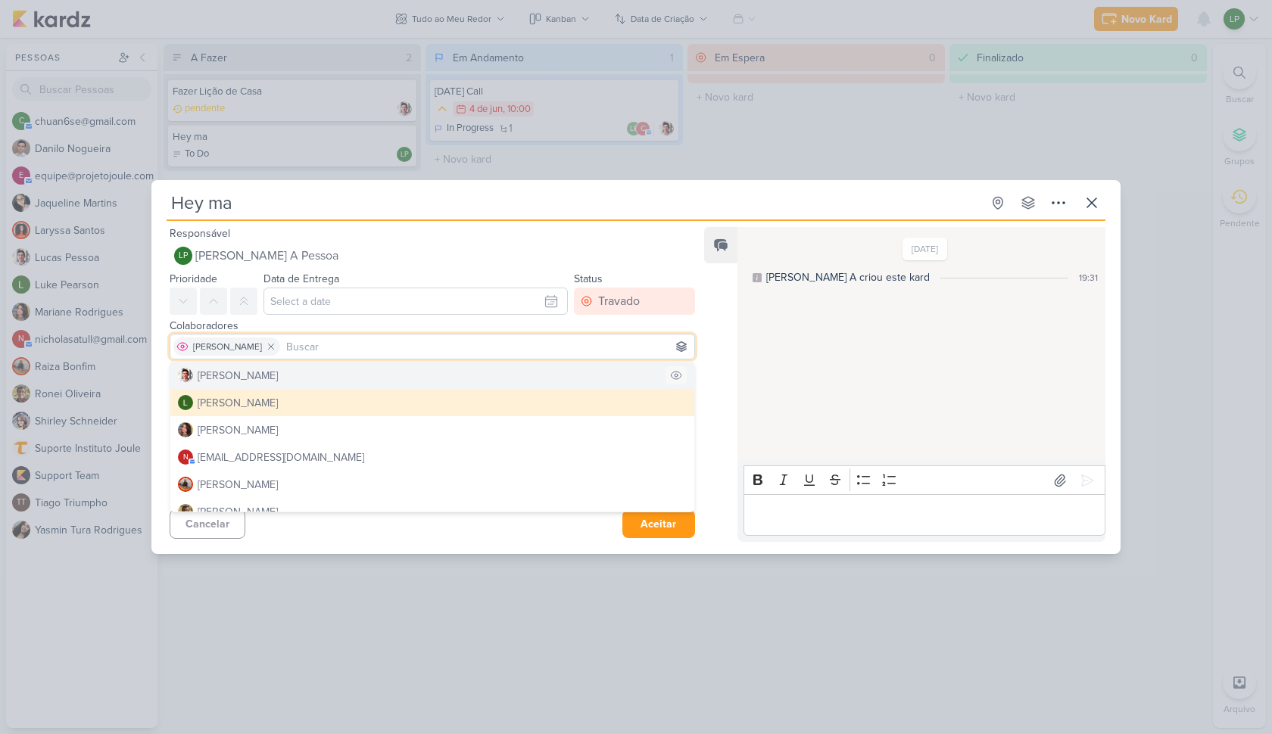
scroll to position [0, 0]
click at [664, 405] on button "Luke Pearson" at bounding box center [432, 402] width 524 height 27
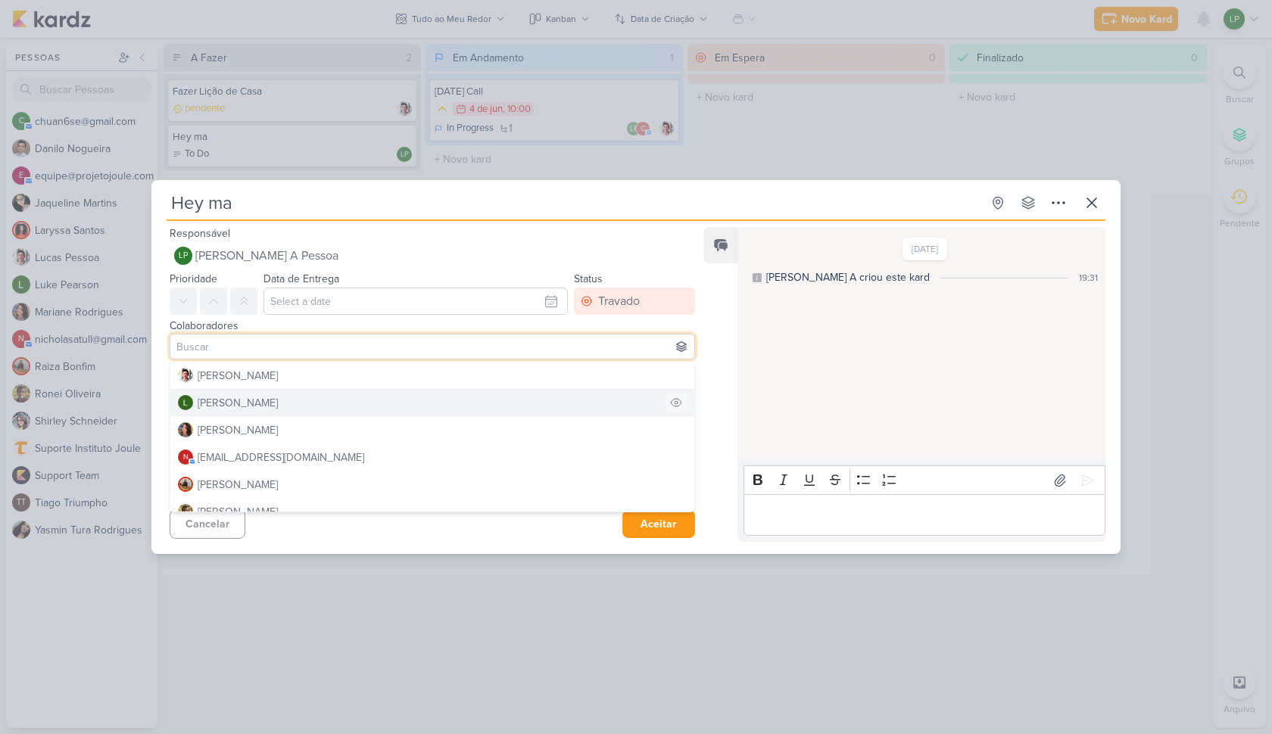
click at [670, 402] on icon at bounding box center [676, 403] width 12 height 12
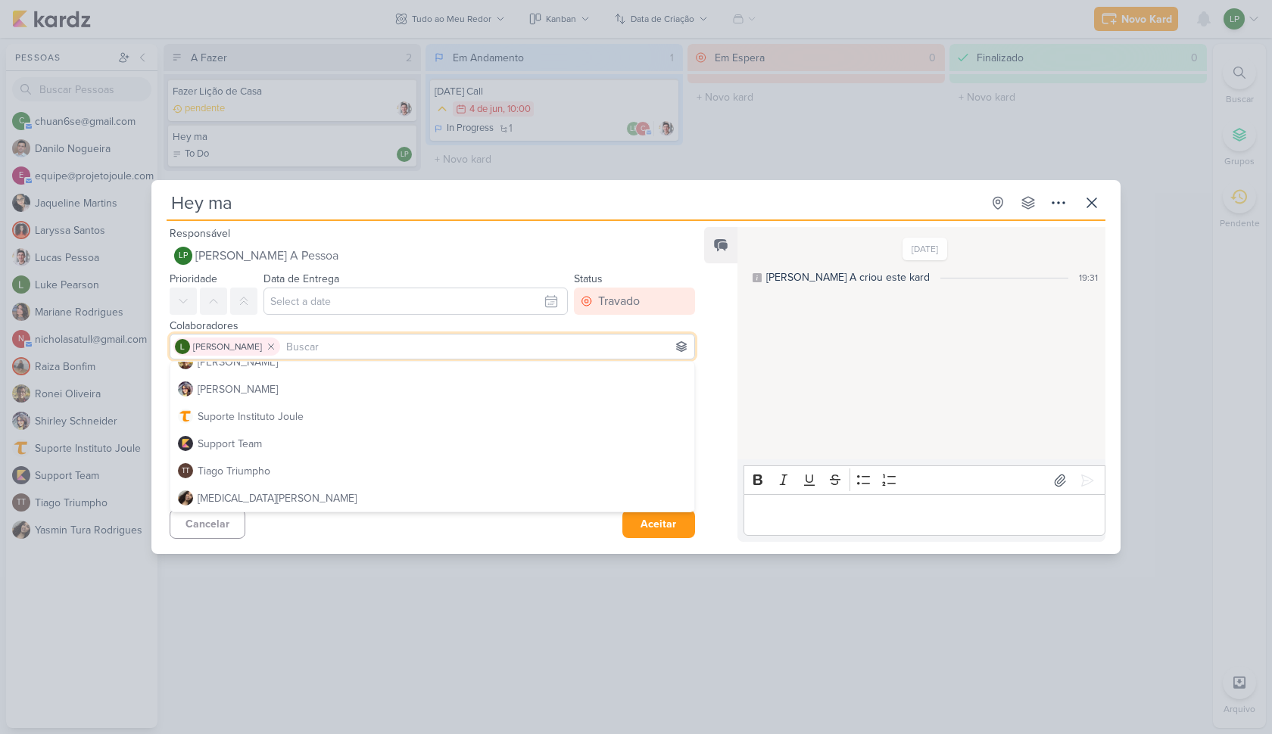
scroll to position [313, 0]
click at [704, 410] on div "Feed Solte o email para atrelar ao kard" at bounding box center [720, 384] width 33 height 315
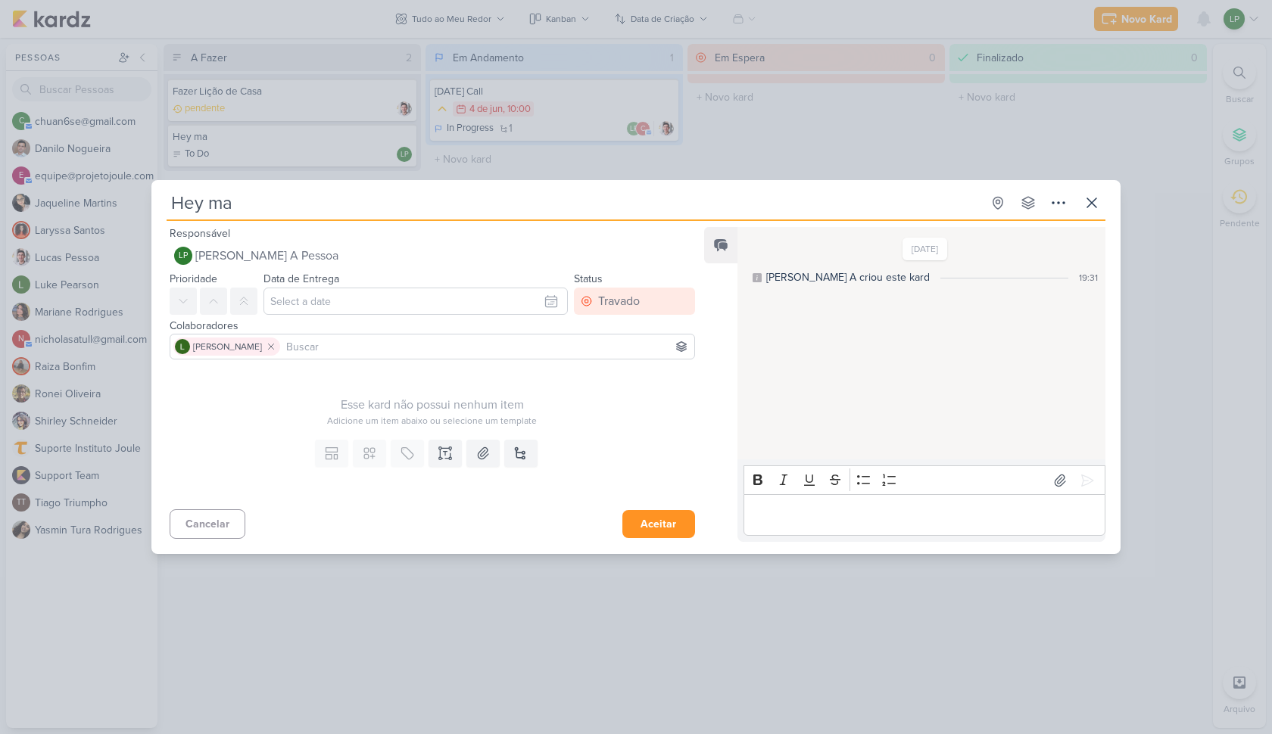
click at [648, 519] on button "Aceitar" at bounding box center [658, 524] width 73 height 28
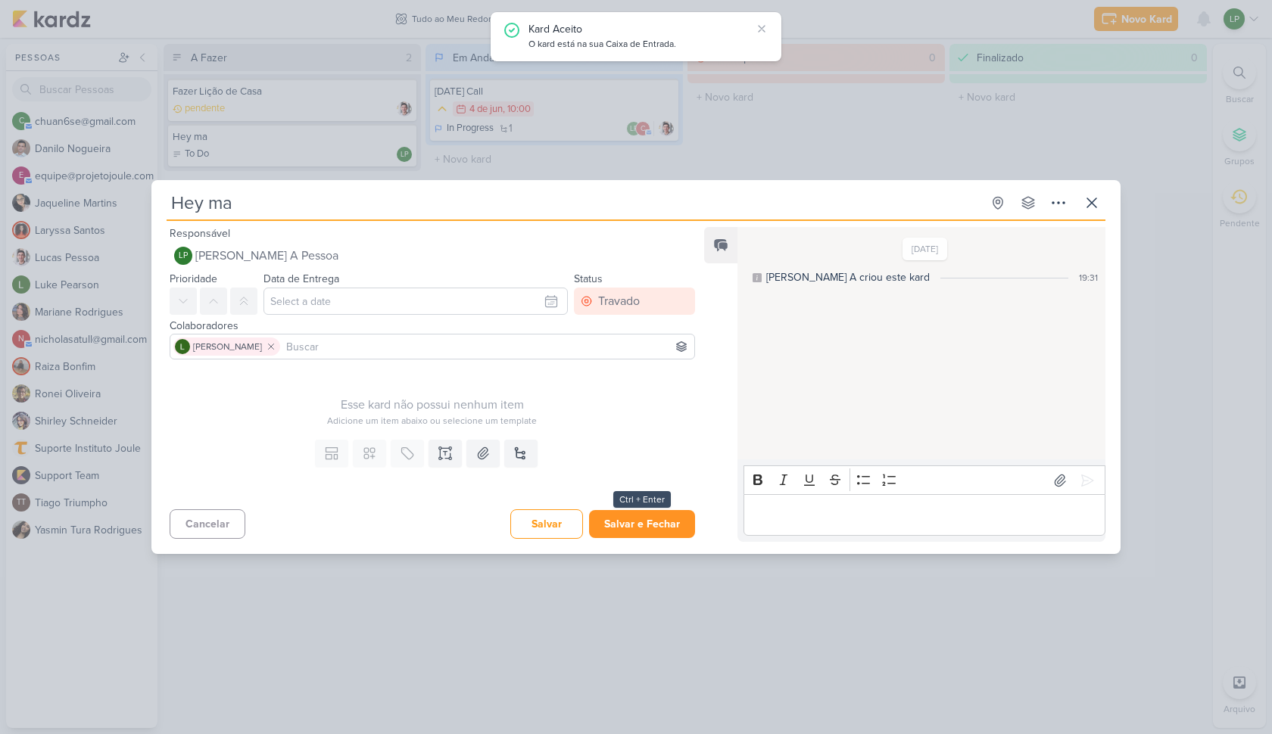
click at [659, 526] on button "Salvar e Fechar" at bounding box center [642, 524] width 106 height 28
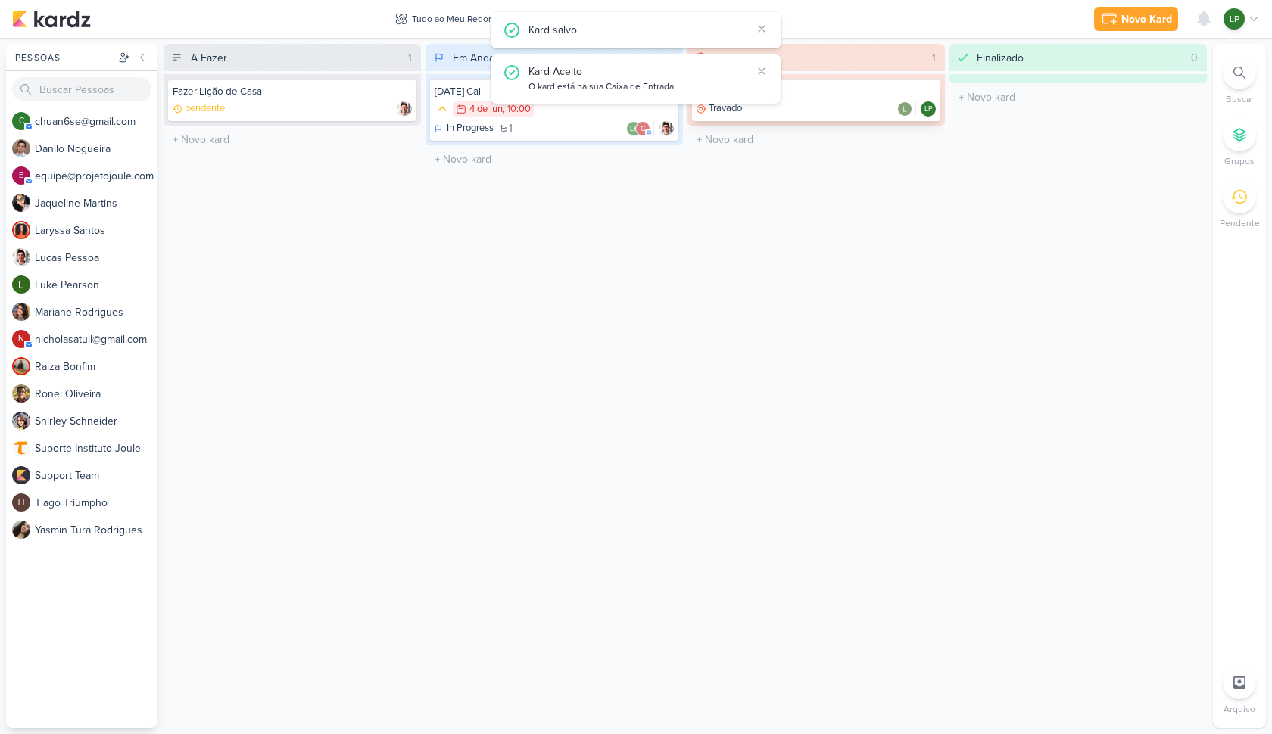
click at [839, 101] on div "Hey ma Travado LP" at bounding box center [816, 100] width 248 height 42
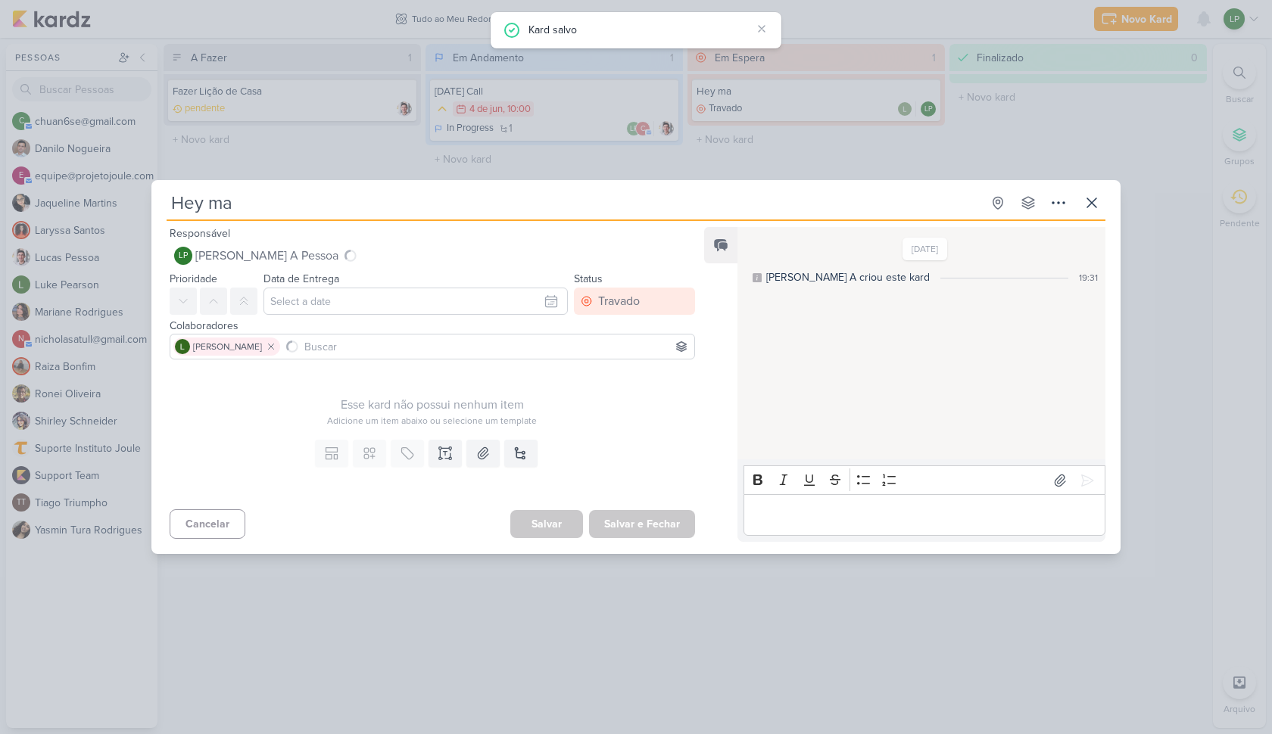
click at [861, 123] on div "Hey ma Criado por mim" at bounding box center [636, 367] width 1272 height 734
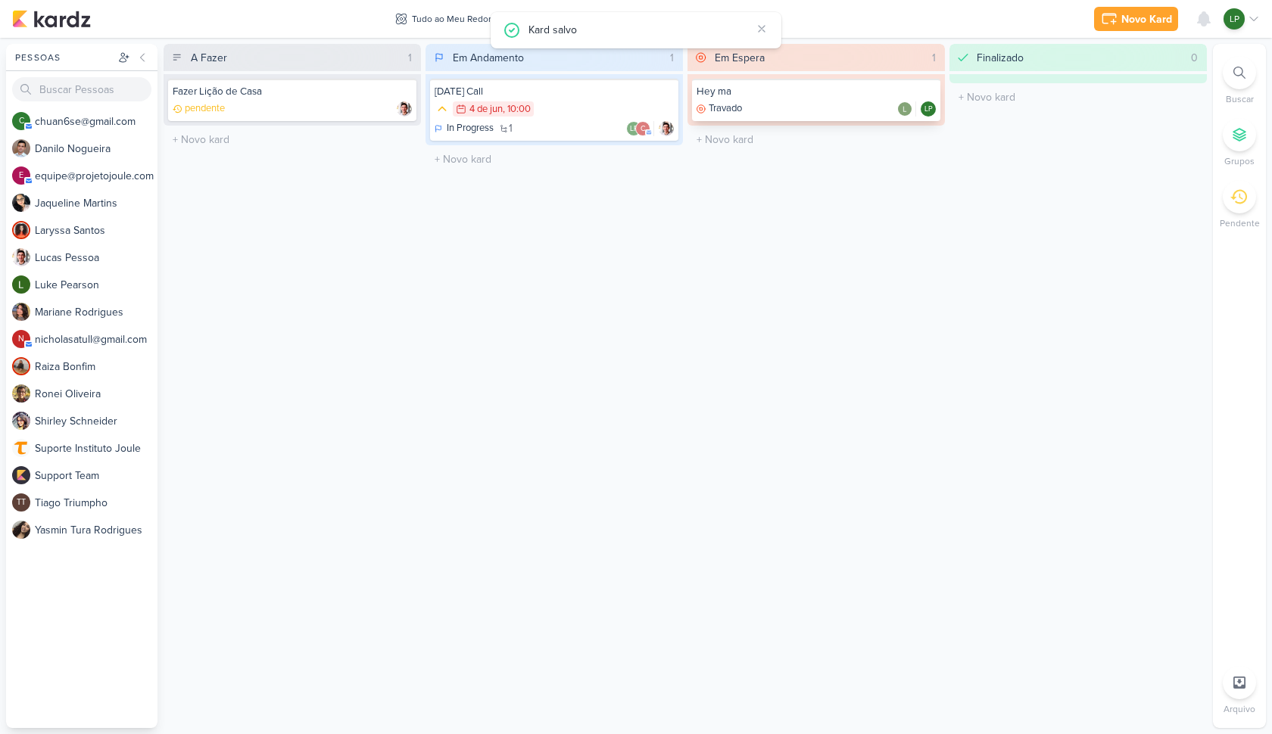
click at [849, 101] on div "Hey ma Travado LP" at bounding box center [816, 100] width 248 height 42
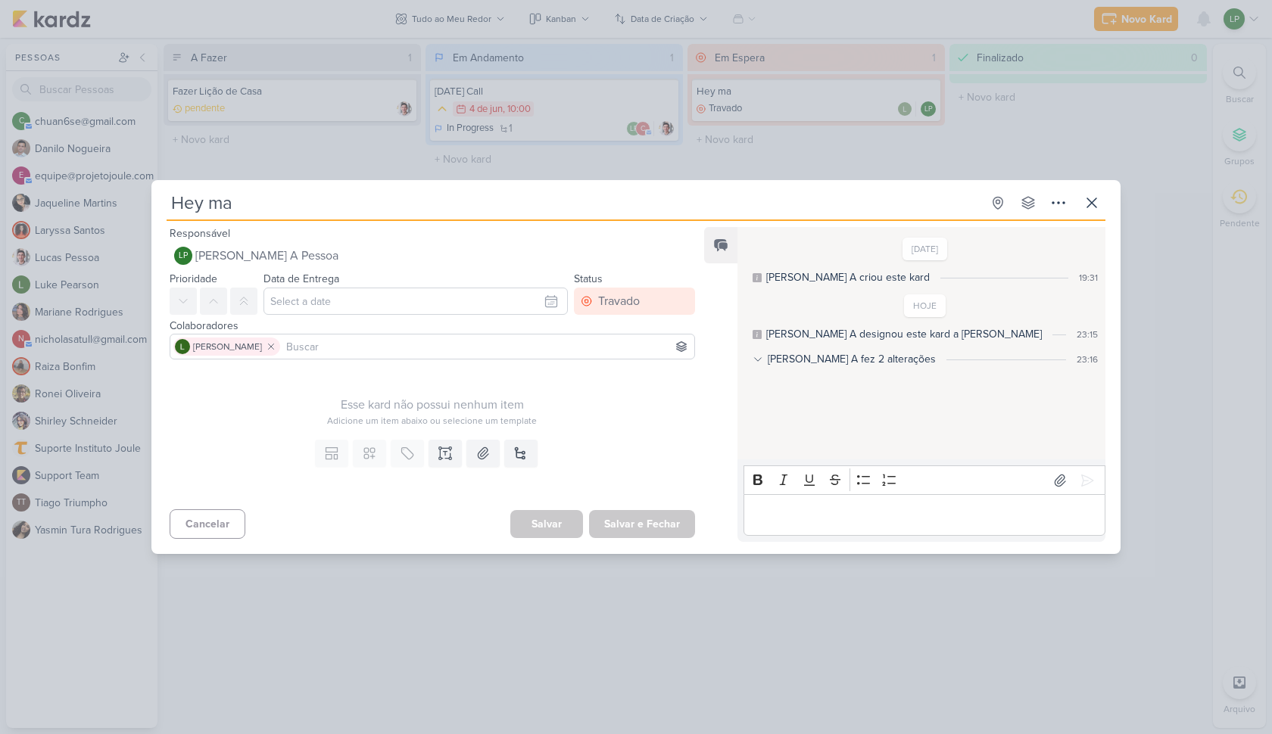
click at [793, 357] on div "Lucas A fez 2 alterações" at bounding box center [852, 359] width 168 height 16
click at [358, 347] on input at bounding box center [487, 347] width 408 height 18
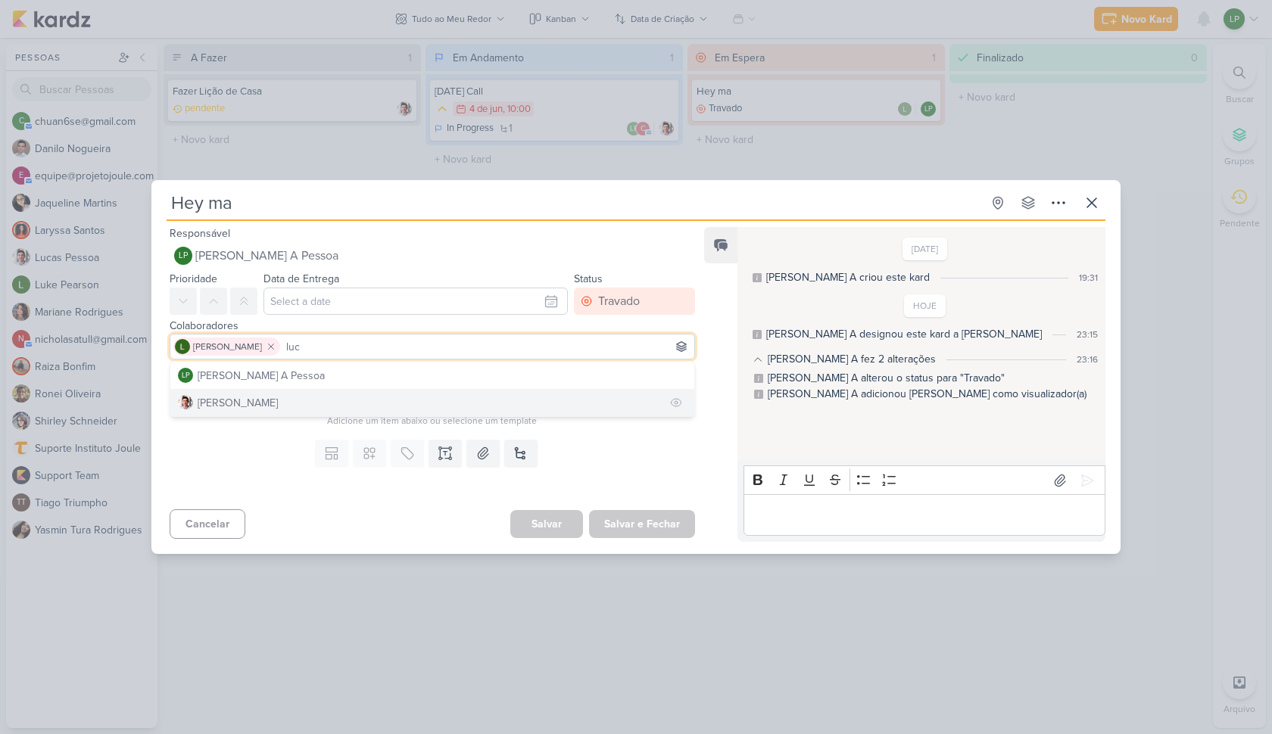
type input "luc"
click at [343, 406] on button "Lucas Pessoa" at bounding box center [432, 402] width 524 height 27
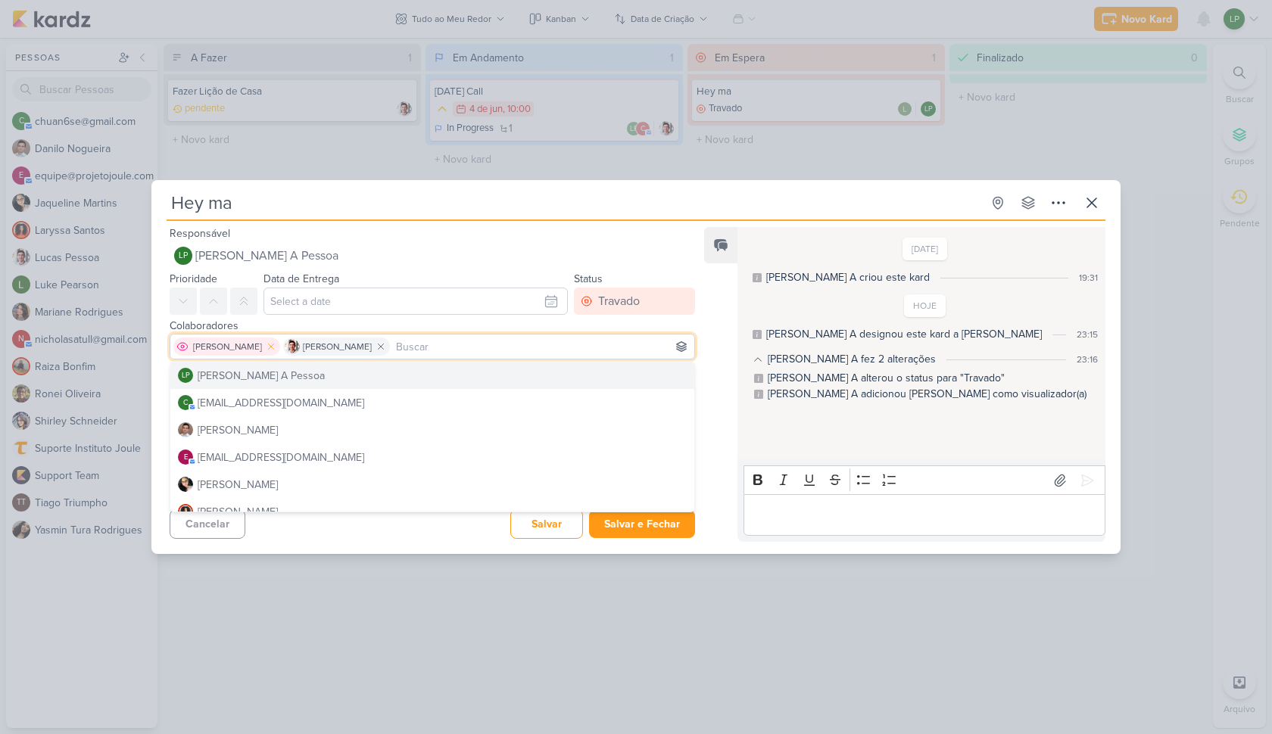
click at [266, 347] on icon at bounding box center [271, 346] width 11 height 11
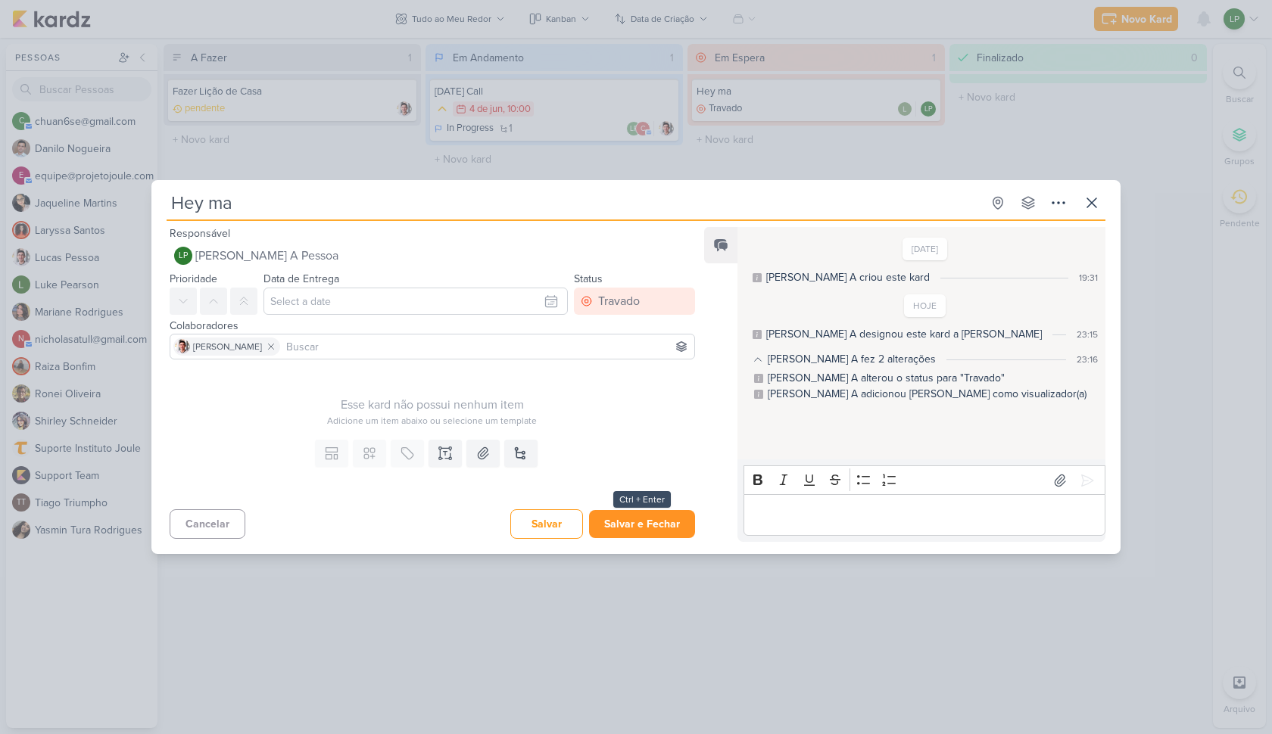
click at [612, 523] on button "Salvar e Fechar" at bounding box center [642, 524] width 106 height 28
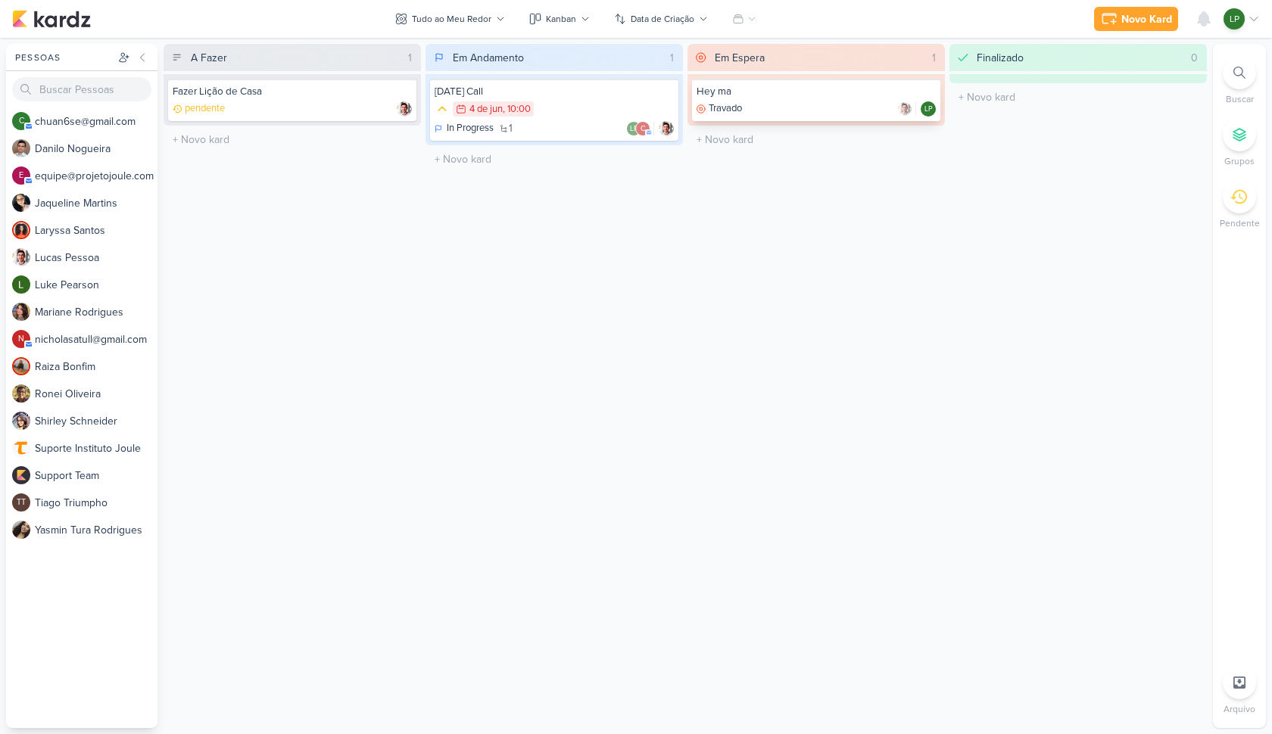
click at [804, 110] on div "Travado LP" at bounding box center [815, 108] width 239 height 15
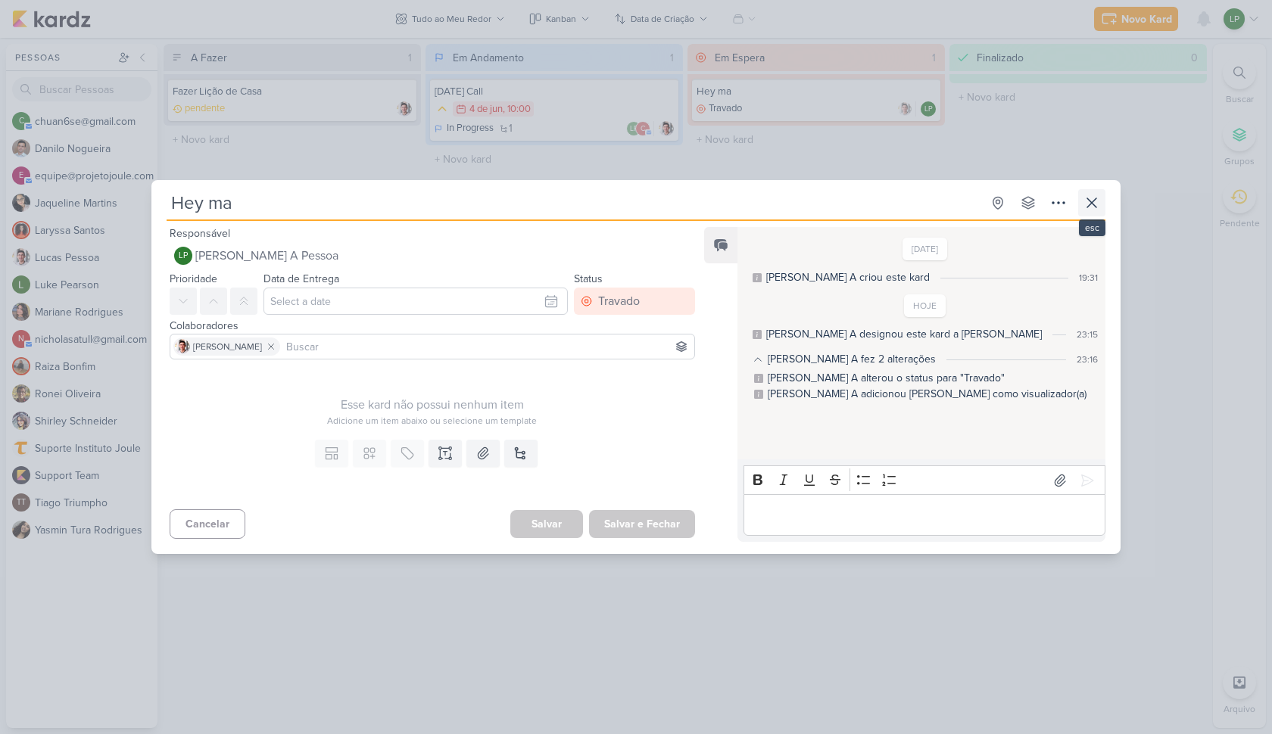
click at [1097, 202] on icon at bounding box center [1091, 203] width 18 height 18
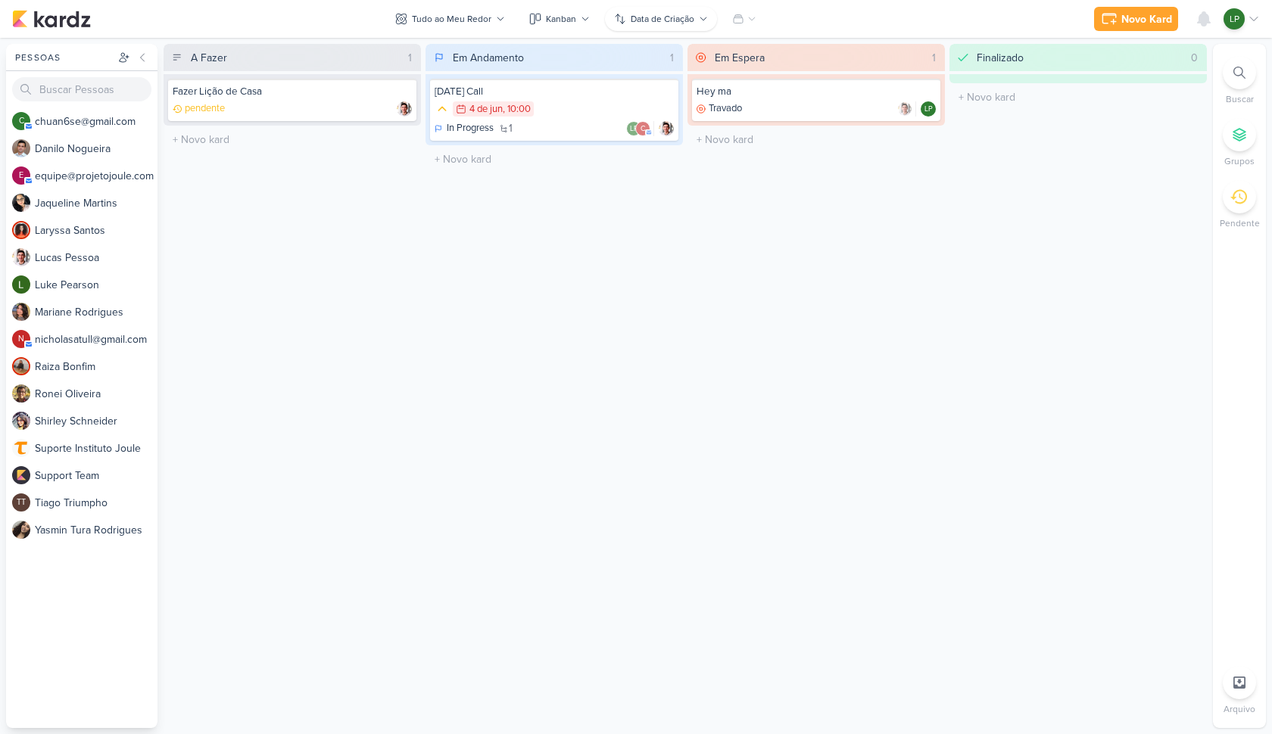
click at [684, 18] on div "Data de Criação" at bounding box center [663, 19] width 64 height 14
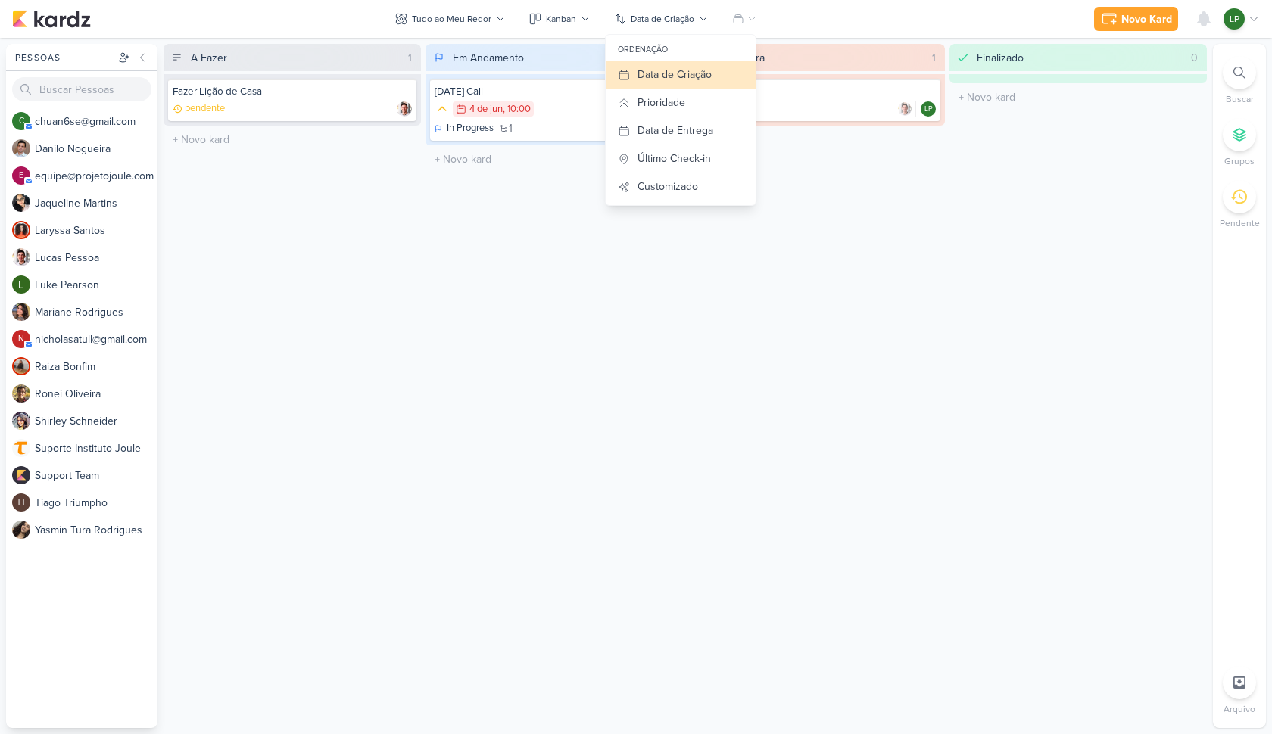
click at [852, 30] on div "Novo Kard Ctrl + k Centro de Notificações somente não lidas" at bounding box center [635, 19] width 1247 height 38
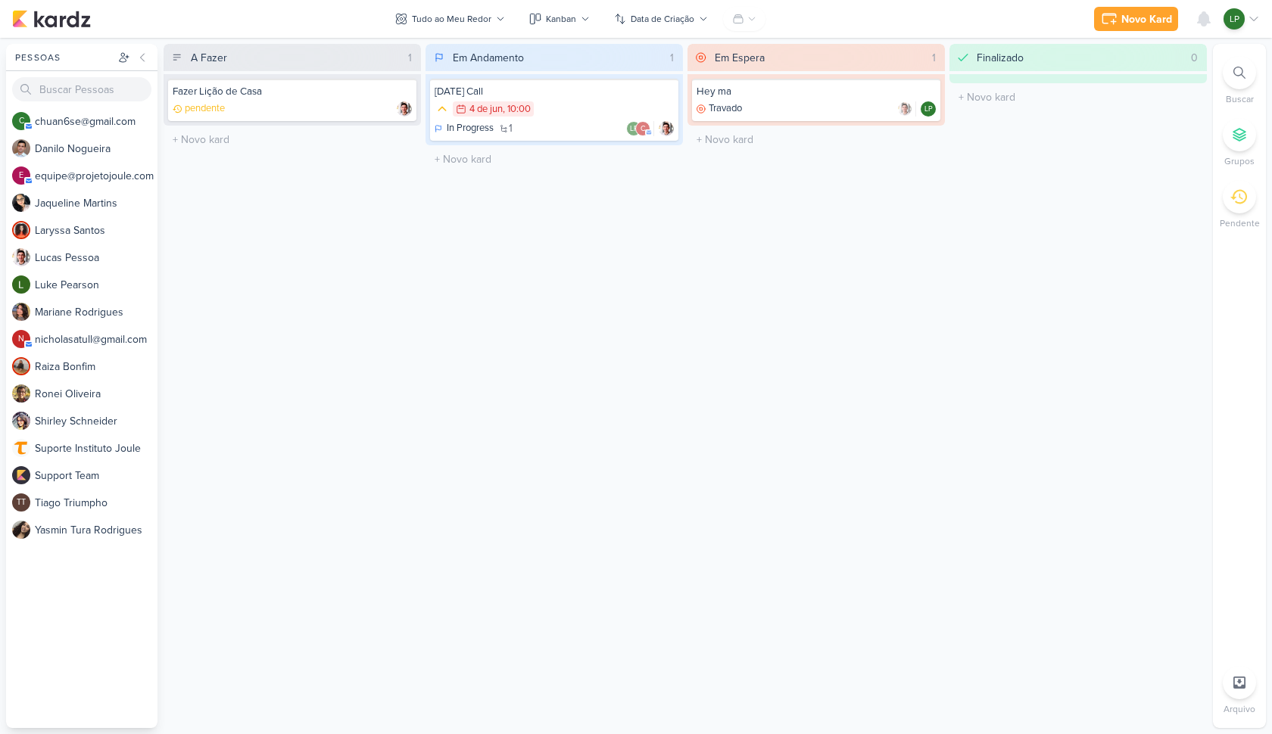
click at [749, 22] on icon at bounding box center [751, 18] width 9 height 9
click at [754, 21] on icon at bounding box center [751, 18] width 9 height 9
click at [1157, 17] on div "Novo Kard" at bounding box center [1146, 19] width 51 height 16
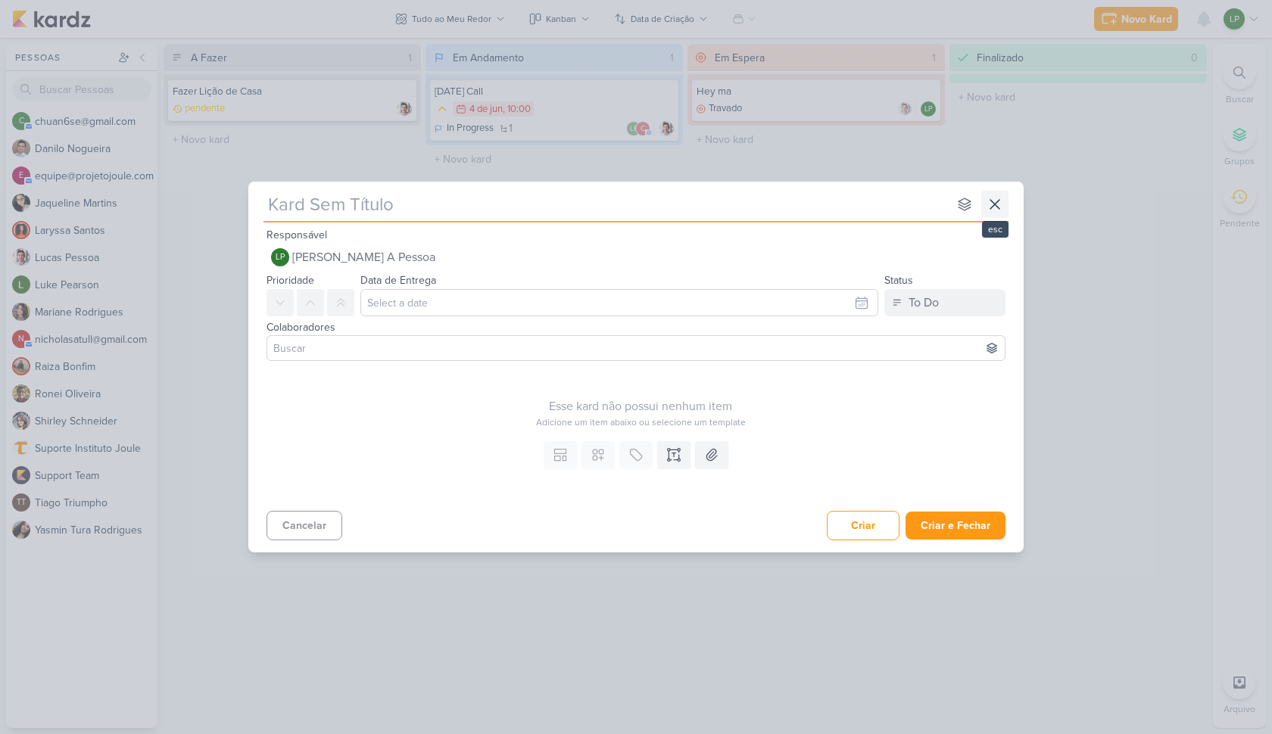
click at [996, 197] on icon at bounding box center [995, 204] width 18 height 18
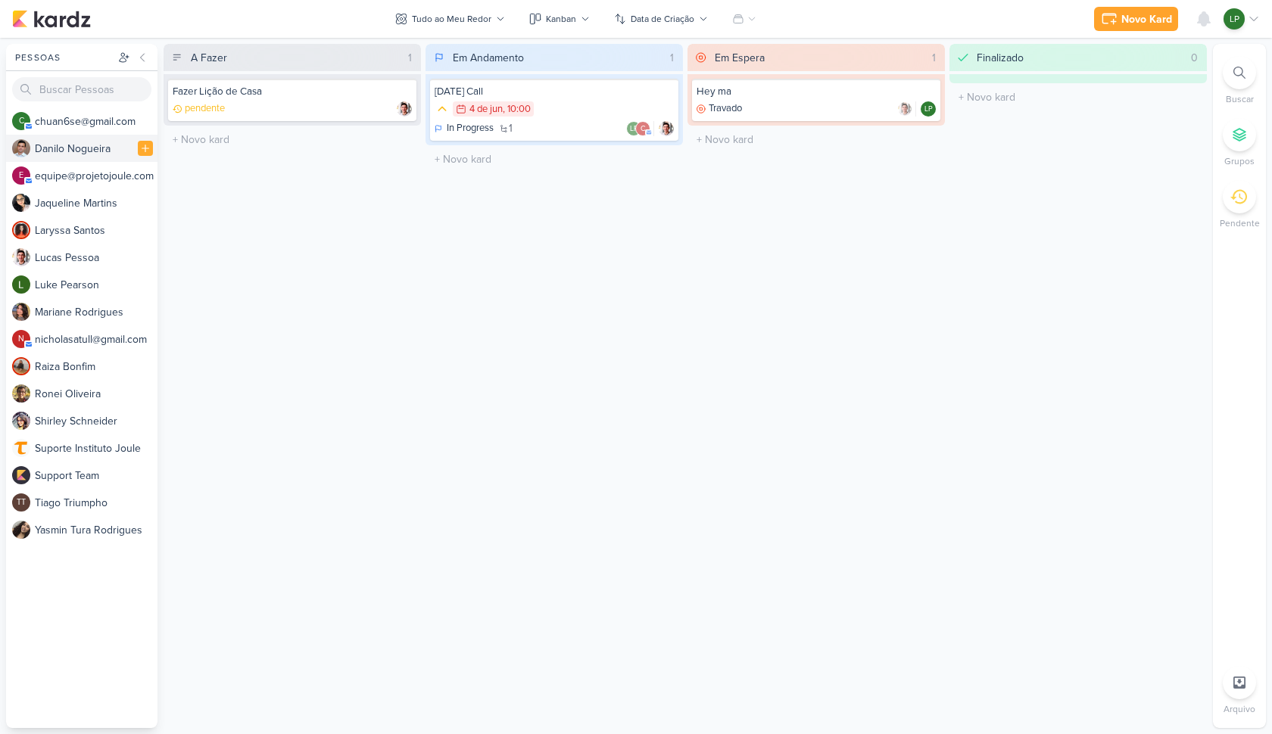
click at [73, 150] on div "D a n i l o N o g u e i r a" at bounding box center [96, 149] width 123 height 16
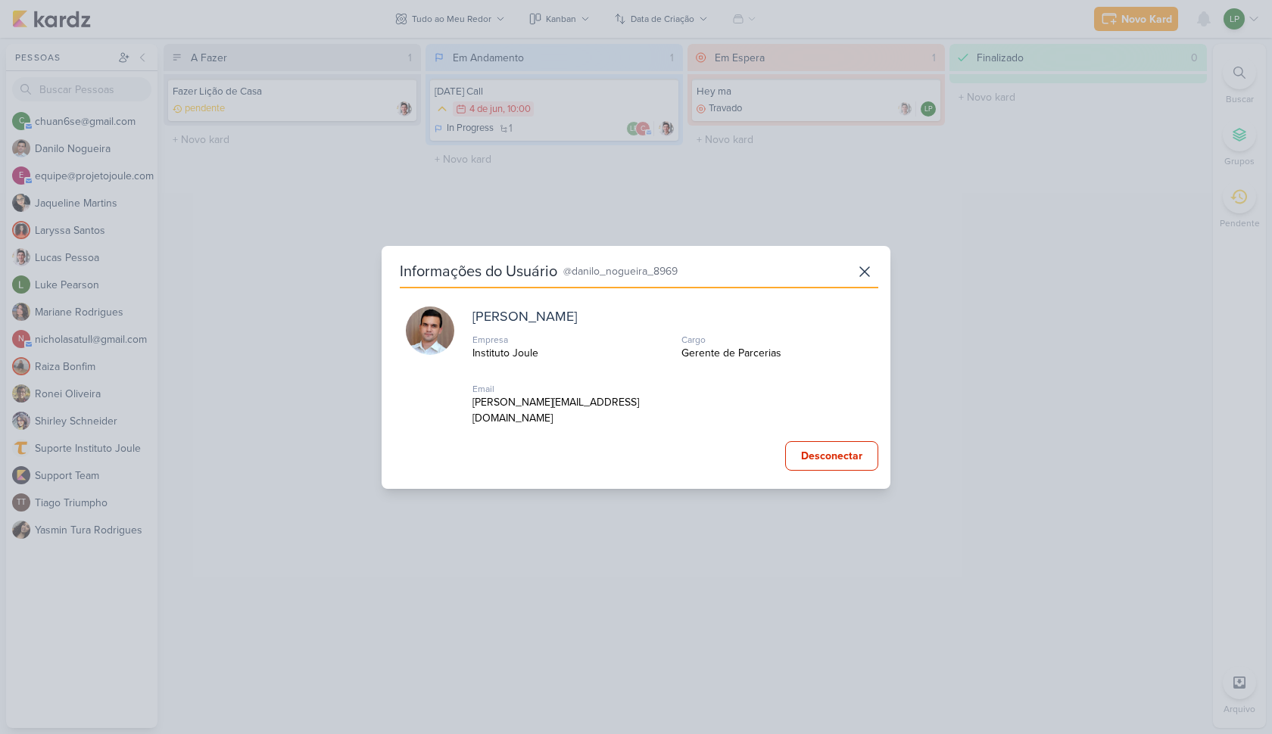
click at [76, 175] on div "Informações do Usuário @danilo_nogueira_8969 Danilo Nogueira Empresa Instituto …" at bounding box center [636, 367] width 1272 height 734
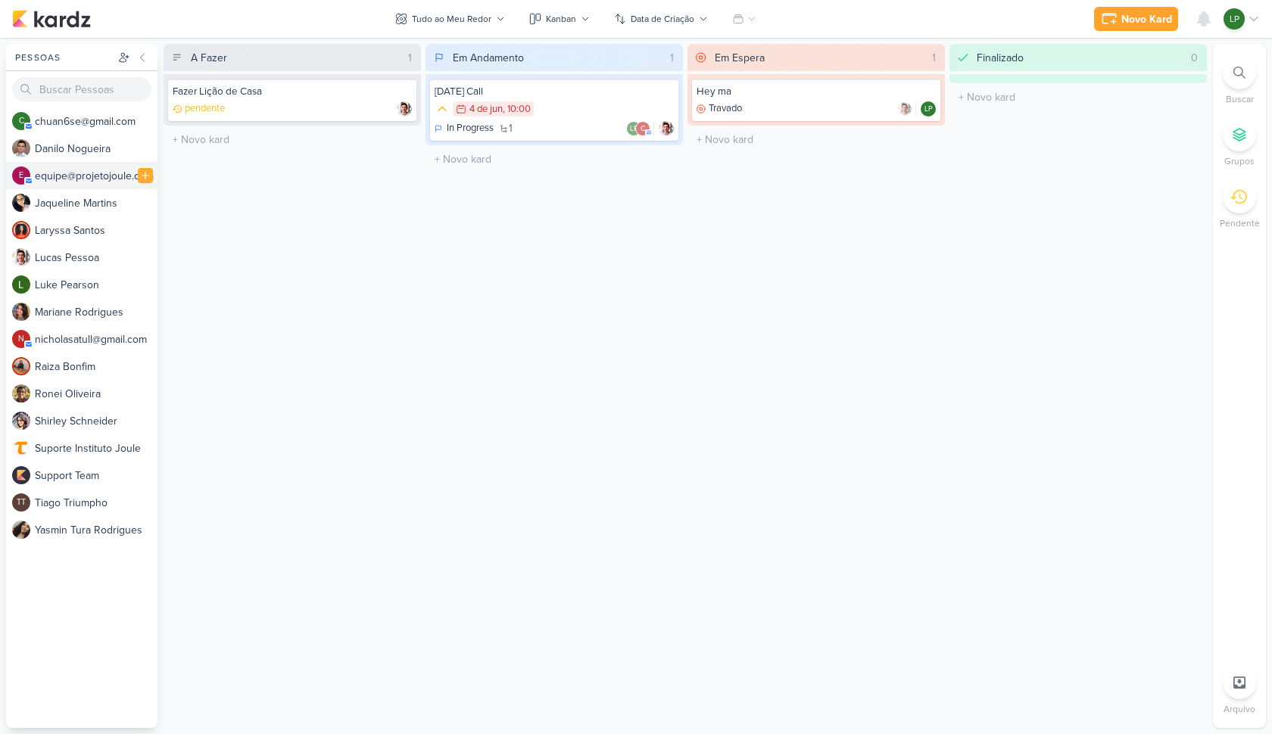
click at [70, 176] on div "e q u i p e @ p r o j e t o j o u l e . c o m" at bounding box center [96, 176] width 123 height 16
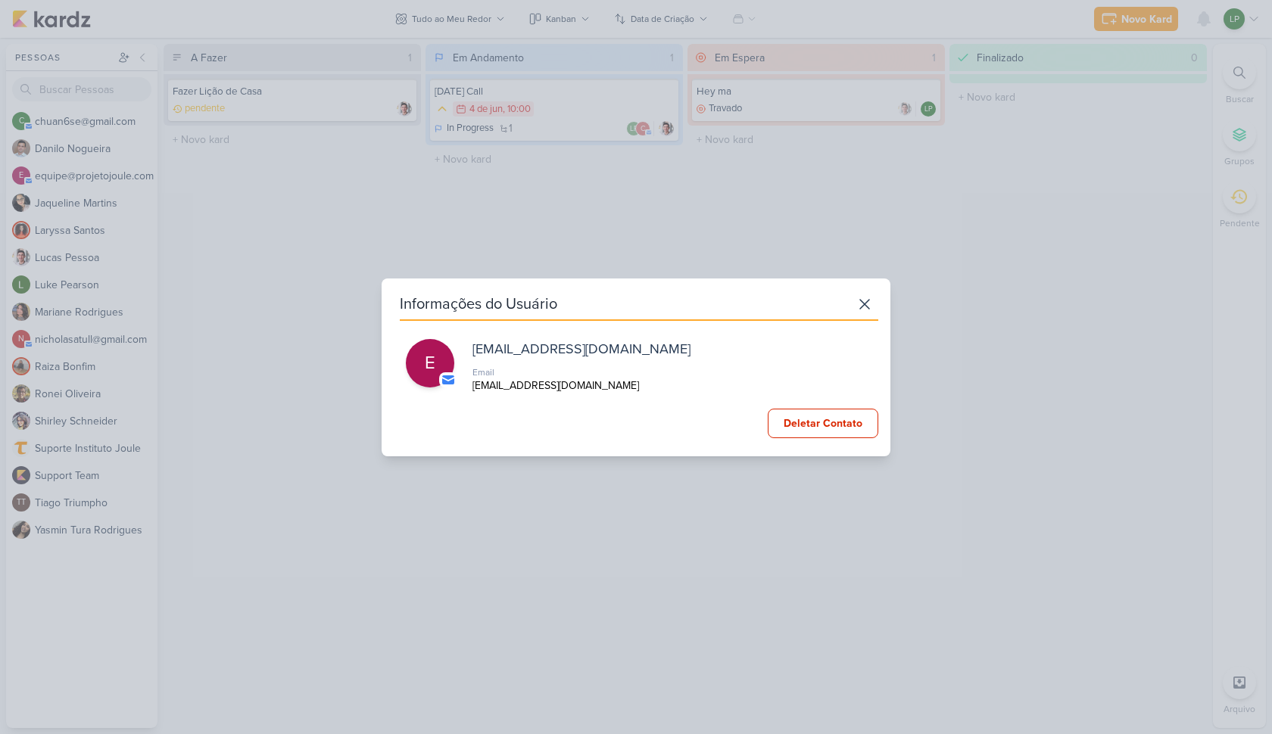
click at [76, 204] on div "Informações do Usuário e equipe@projetojoule.com Email equipe@projetojoule.com …" at bounding box center [636, 367] width 1272 height 734
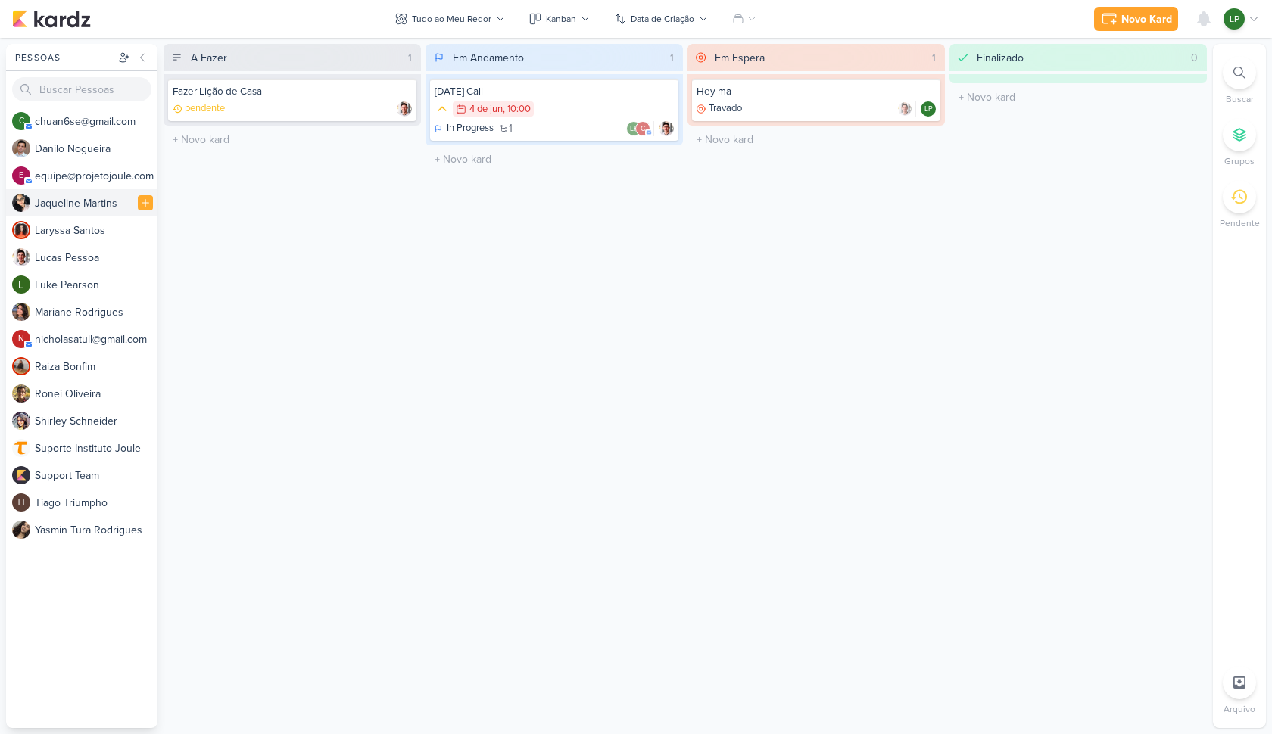
click at [73, 206] on div "J a q u e l i n e M a r t i n s" at bounding box center [96, 203] width 123 height 16
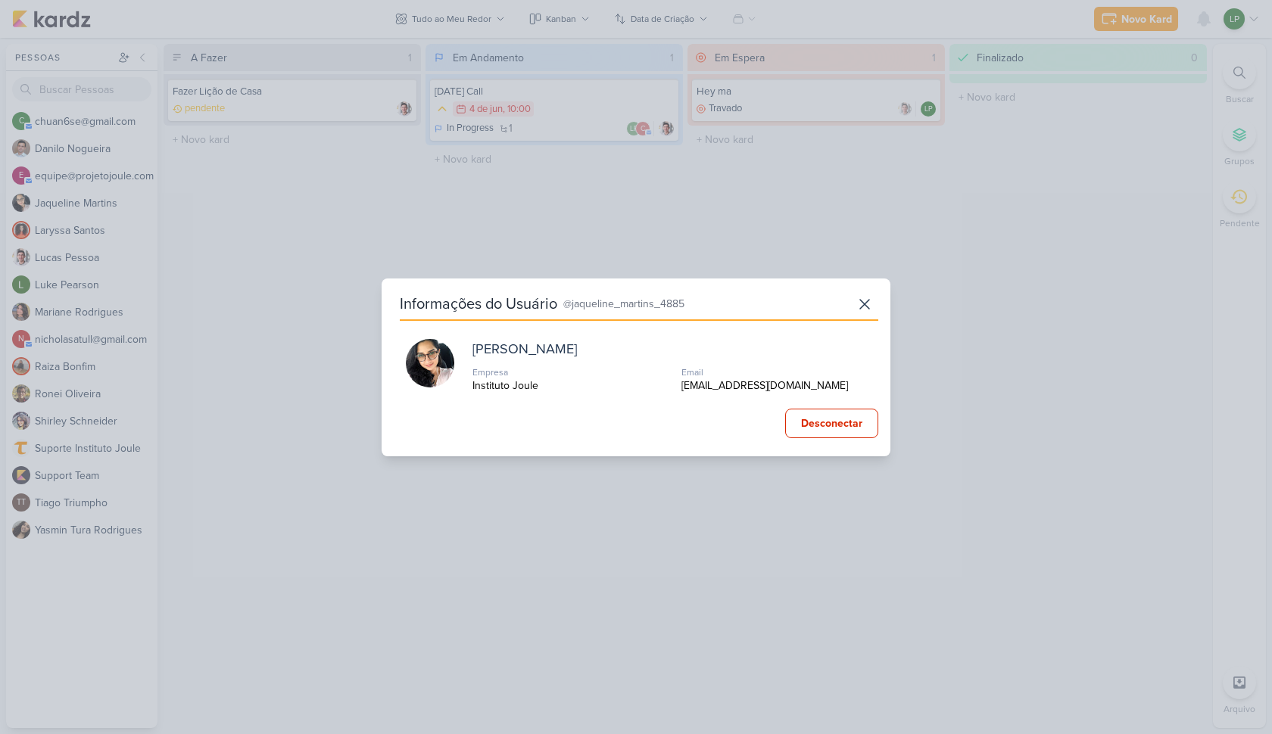
click at [77, 245] on div "Informações do Usuário @jaqueline_martins_4885 Jaqueline Martins Empresa Instit…" at bounding box center [636, 367] width 1272 height 734
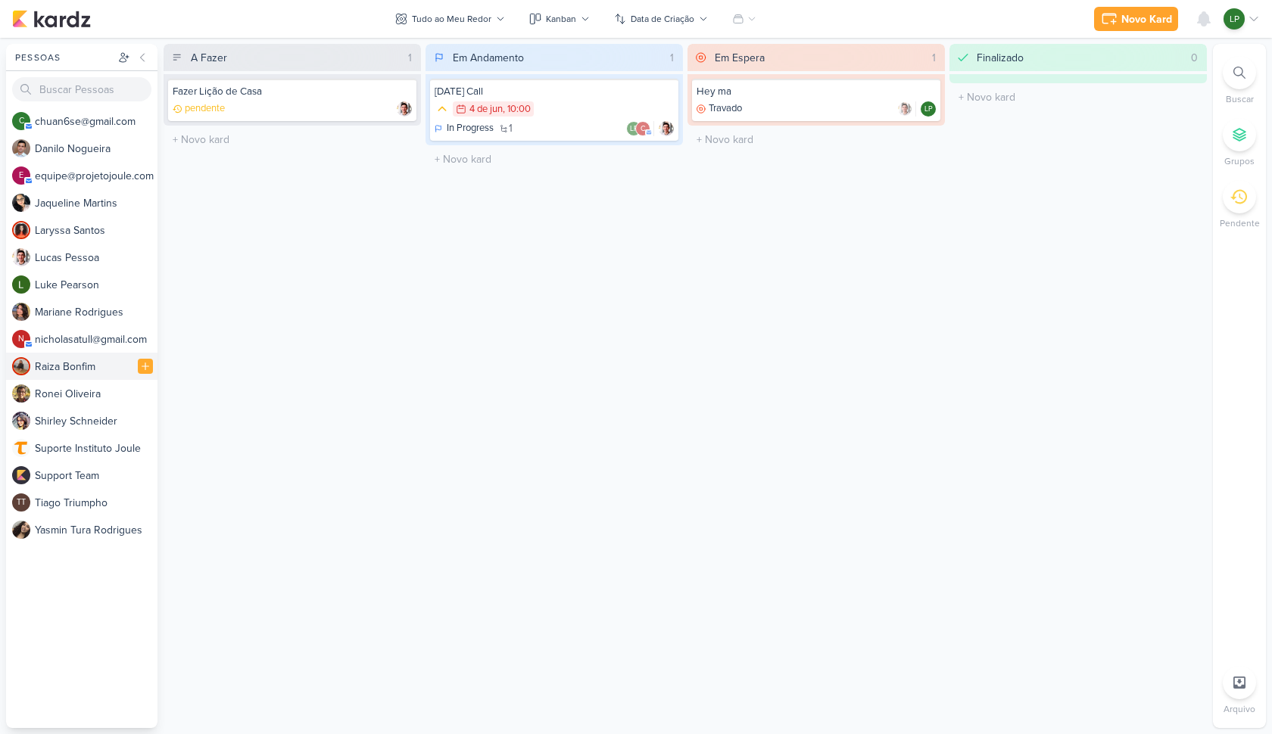
click at [69, 371] on div "R a i z a B o n f i m" at bounding box center [96, 367] width 123 height 16
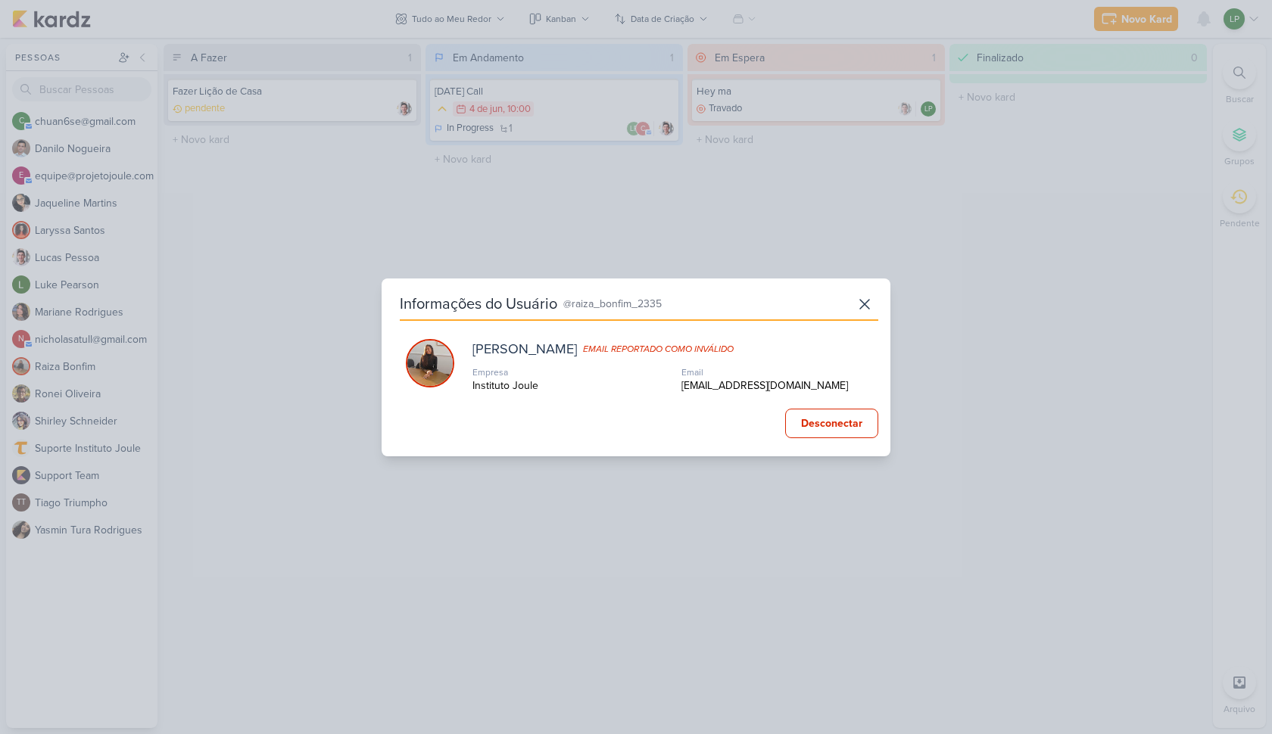
click at [266, 332] on div "Informações do Usuário @raiza_bonfim_2335 Raiza Bonfim Email reportado como inv…" at bounding box center [636, 367] width 1272 height 734
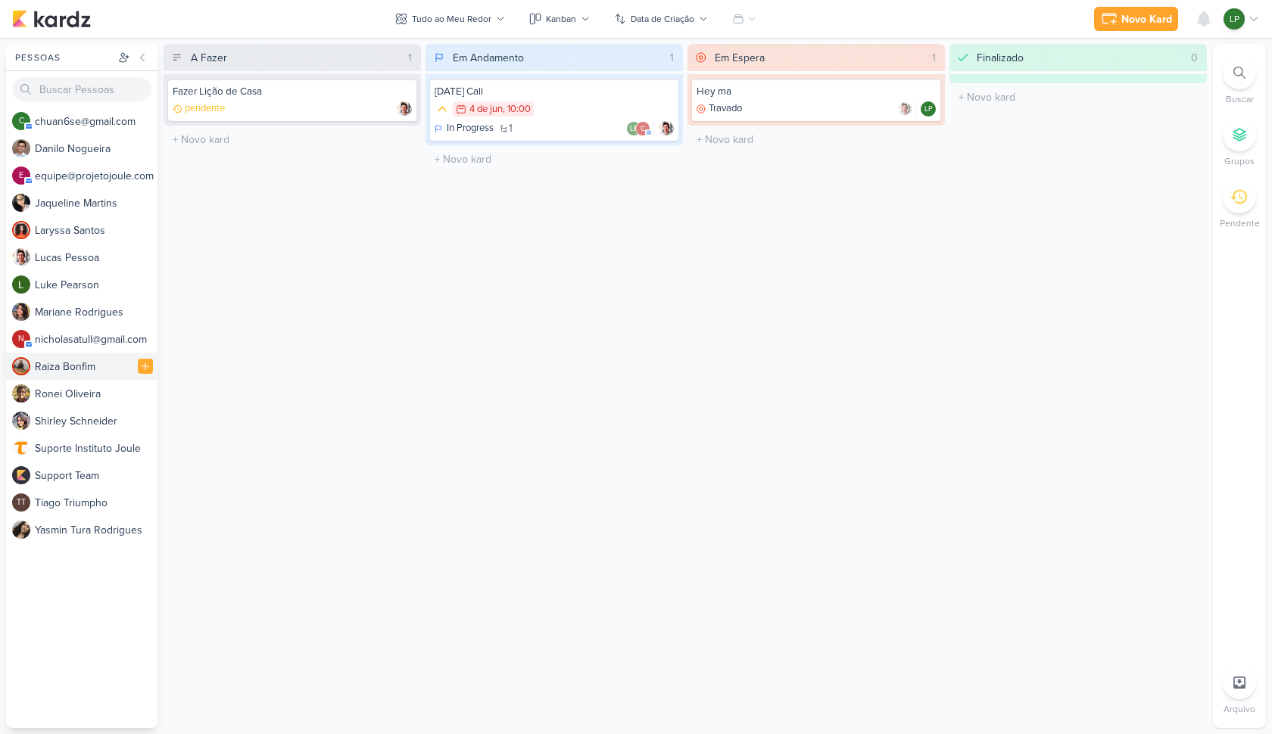
click at [74, 378] on div "R a i z a B o n f i m" at bounding box center [81, 366] width 151 height 27
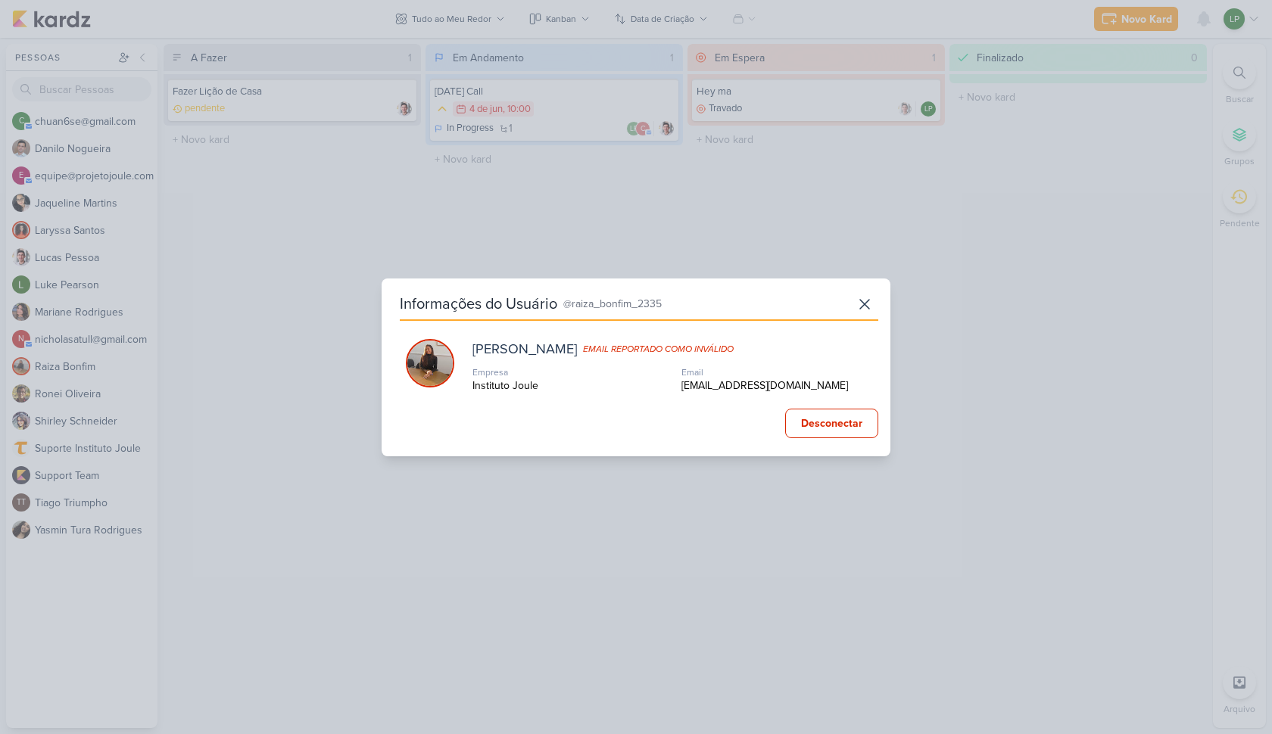
click at [76, 391] on div "Informações do Usuário @raiza_bonfim_2335 Raiza Bonfim Email reportado como inv…" at bounding box center [636, 367] width 1272 height 734
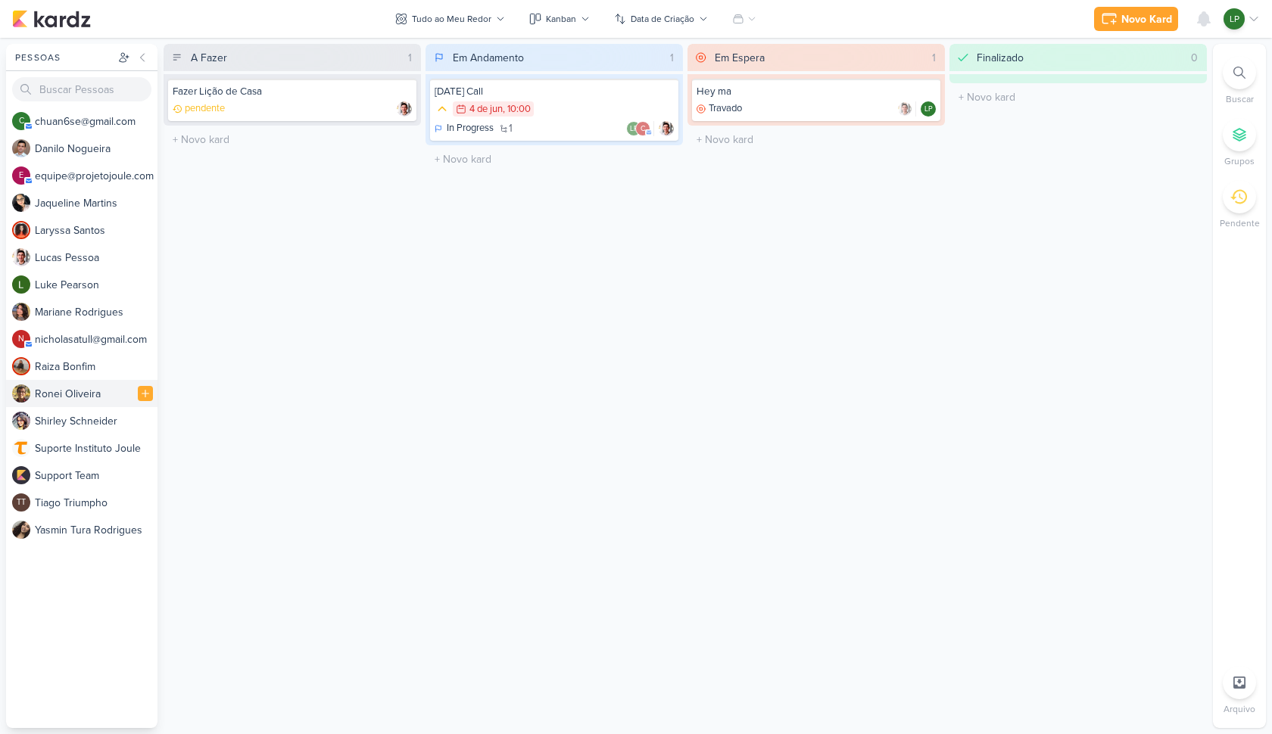
click at [68, 397] on div "R o n e i O l i v e i r a" at bounding box center [96, 394] width 123 height 16
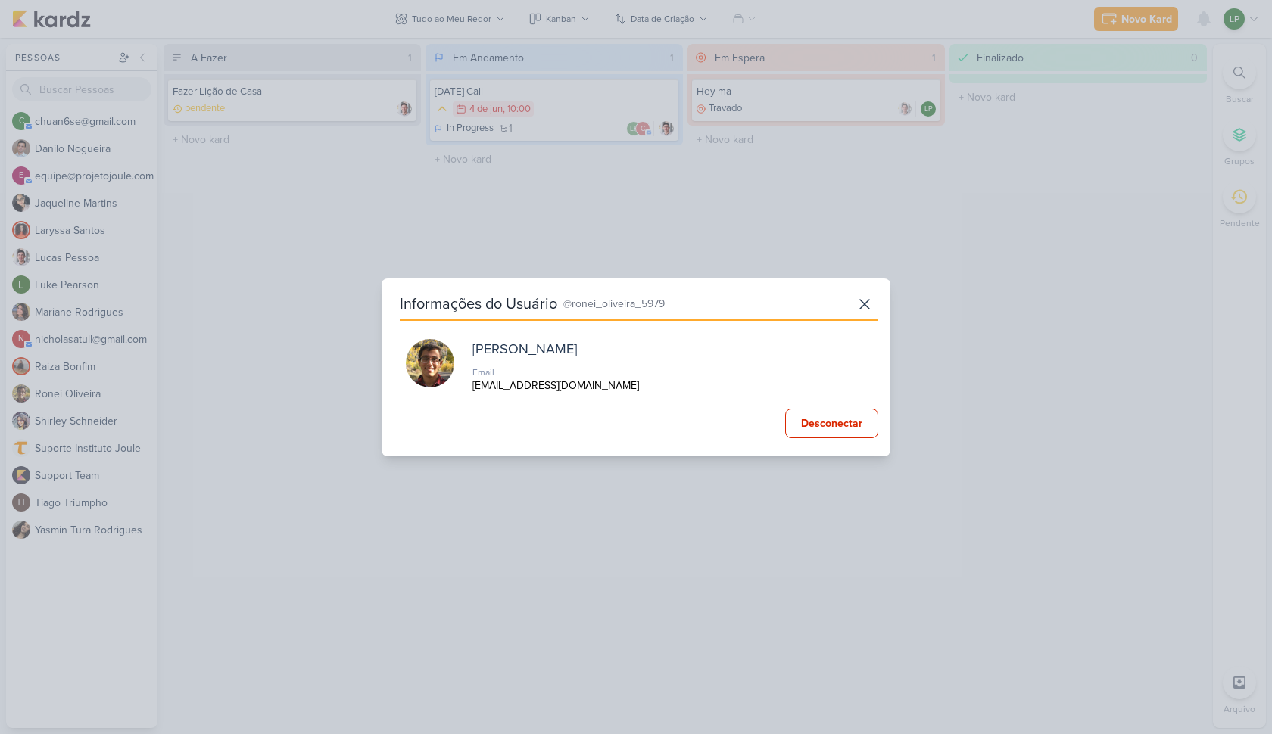
click at [68, 425] on div "Informações do Usuário @ronei_oliveira_5979 Ronei Oliveira Email roneijunior47@…" at bounding box center [636, 367] width 1272 height 734
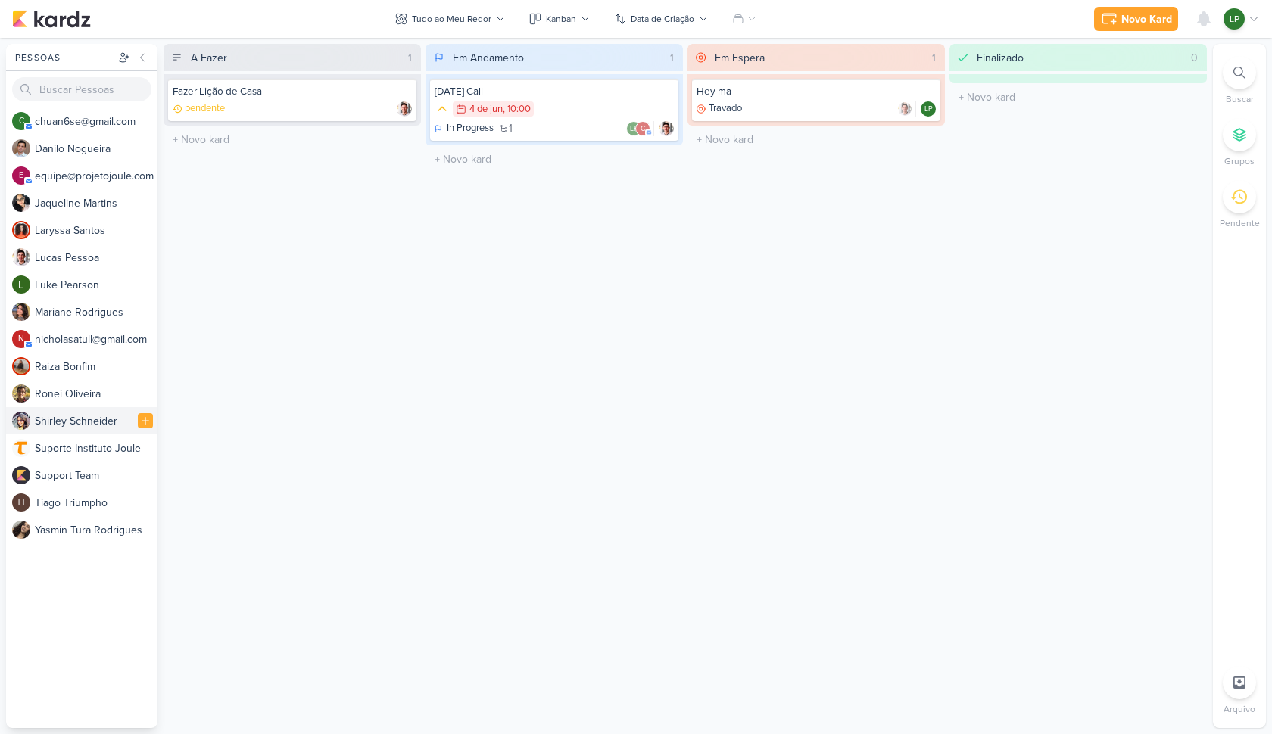
click at [86, 425] on div "S h i r l e y S c h n e i d e r" at bounding box center [96, 421] width 123 height 16
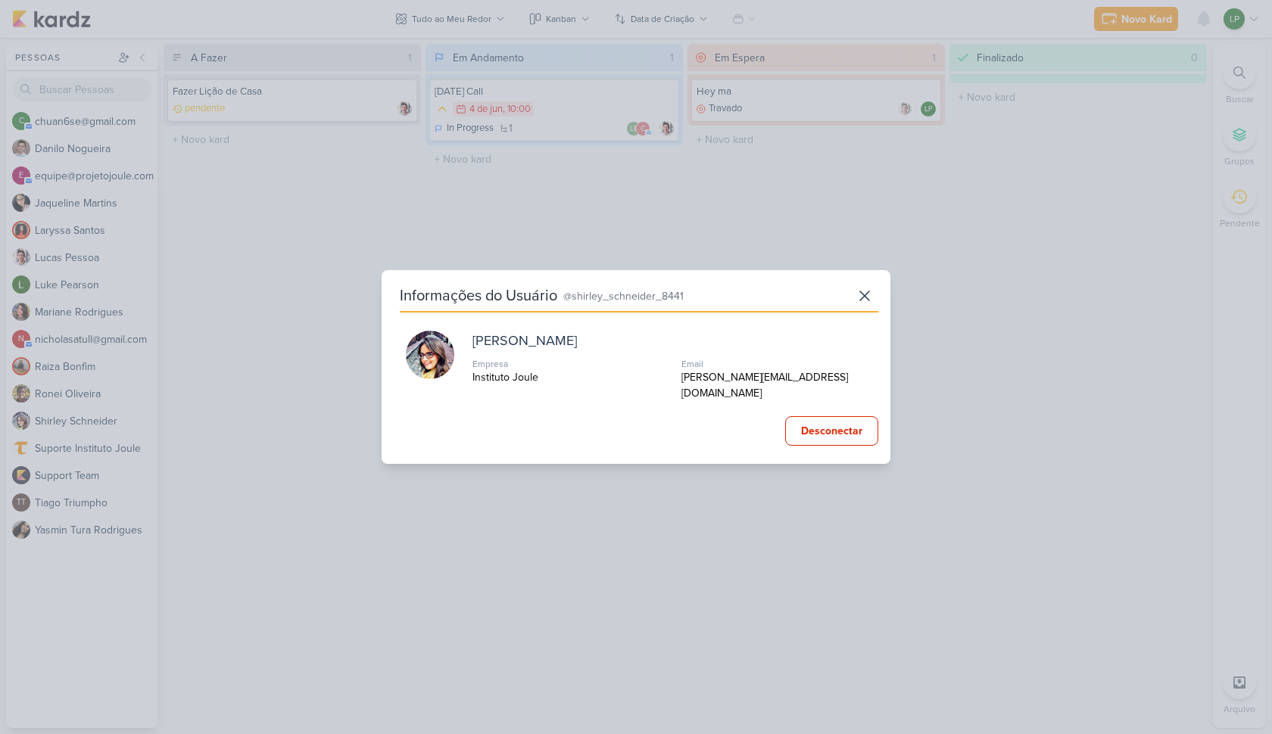
click at [79, 453] on div "Informações do Usuário @shirley_schneider_8441 Shirley Schneider Empresa Instit…" at bounding box center [636, 367] width 1272 height 734
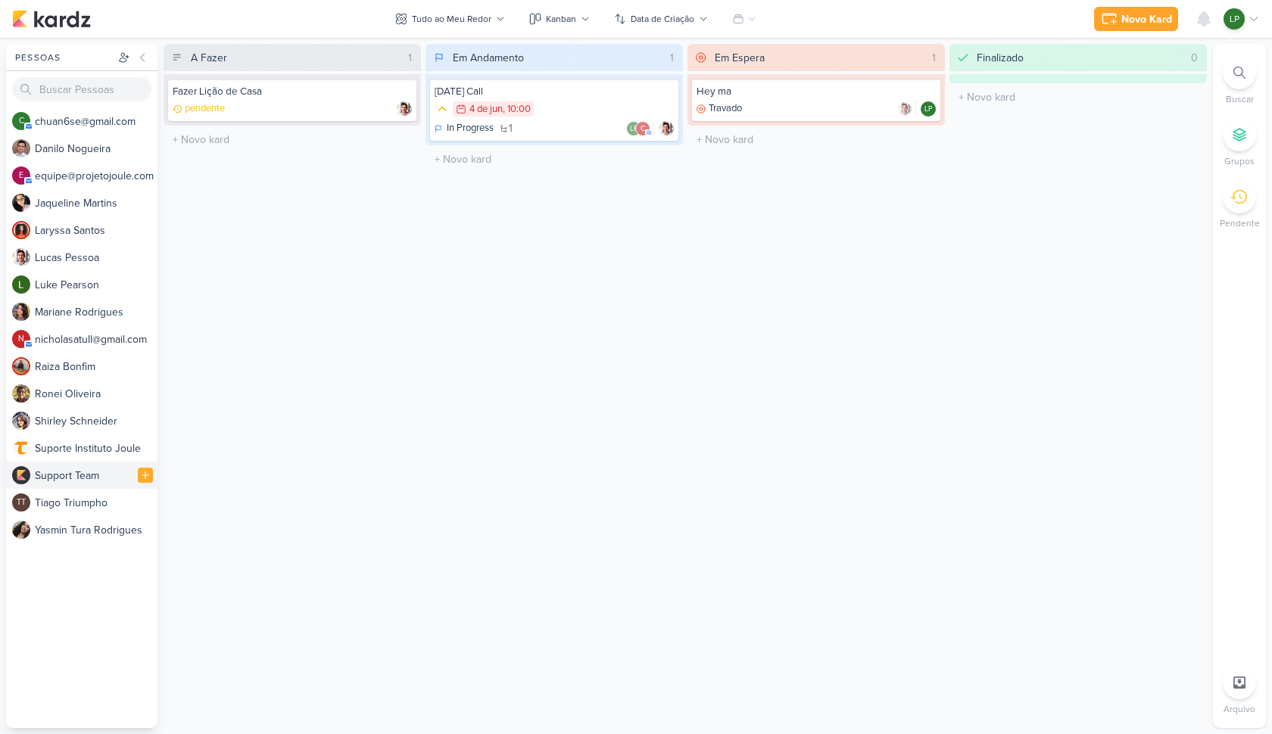
click at [79, 468] on div "S u p p o r t T e a m" at bounding box center [96, 476] width 123 height 16
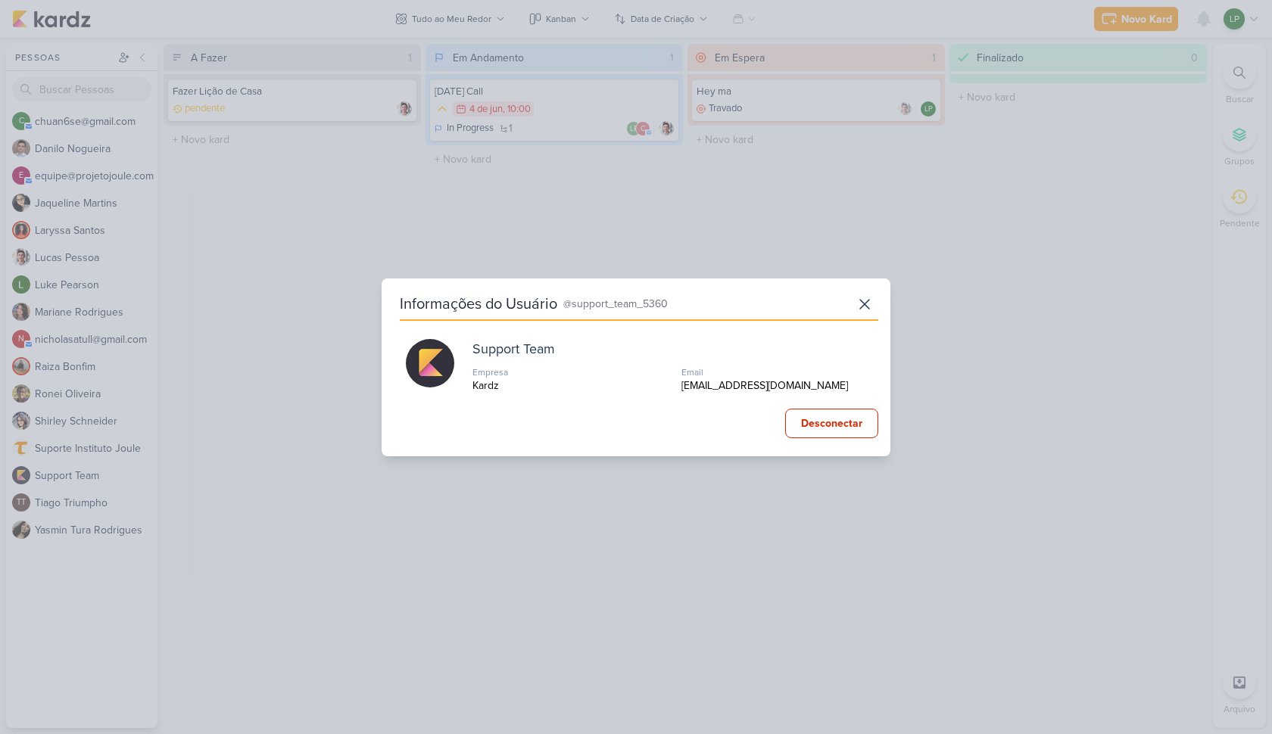
click at [79, 493] on div "Informações do Usuário @support_team_5360 Support Team Empresa Kardz Email supp…" at bounding box center [636, 367] width 1272 height 734
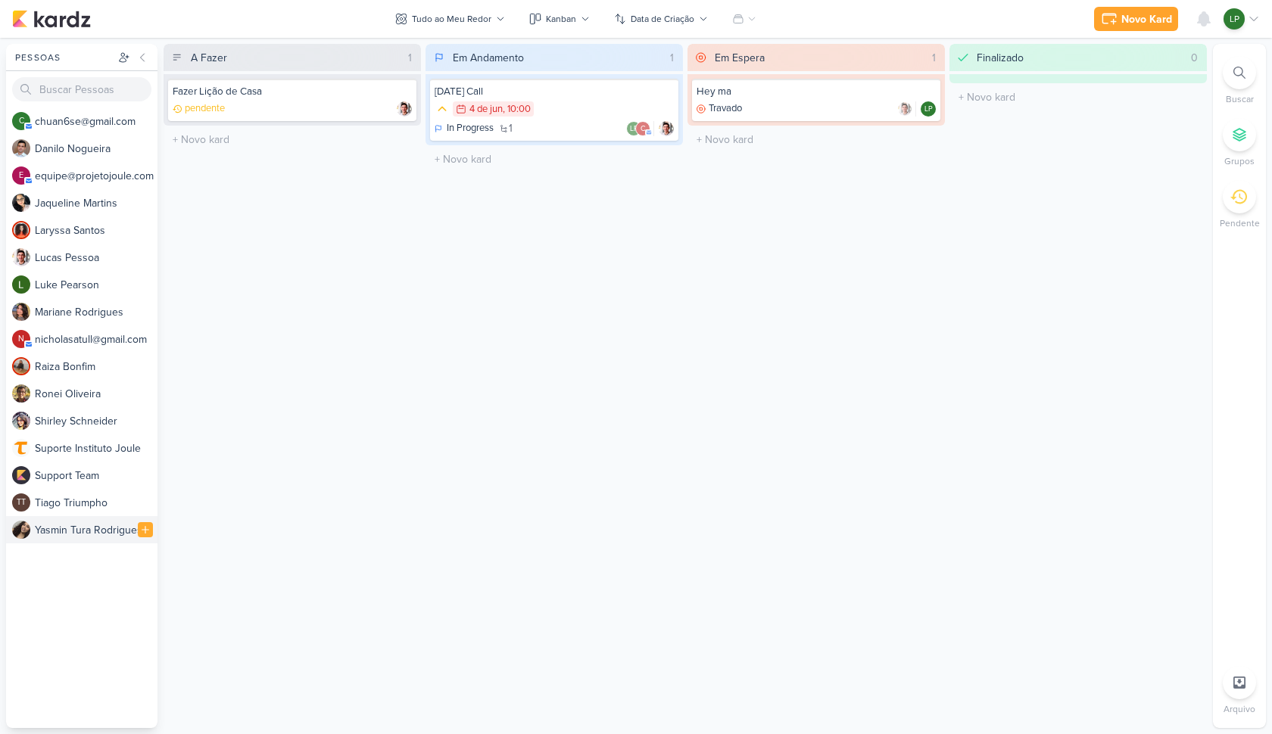
click at [79, 528] on div "Y a s m i n T u r a R o d r i g u e s" at bounding box center [96, 530] width 123 height 16
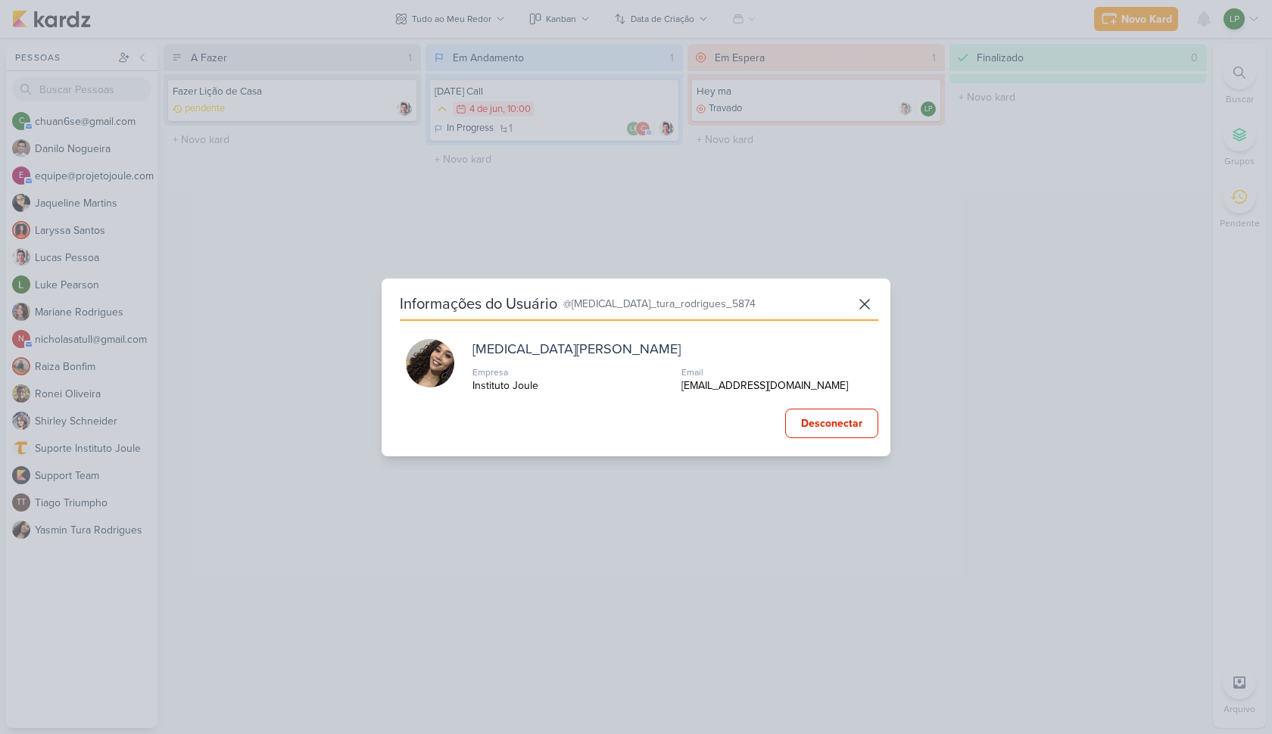
click at [176, 416] on div "Informações do Usuário @yasmin_tura_rodrigues_5874 Yasmin Tura Rodrigues Empres…" at bounding box center [636, 367] width 1272 height 734
